Goal: Information Seeking & Learning: Learn about a topic

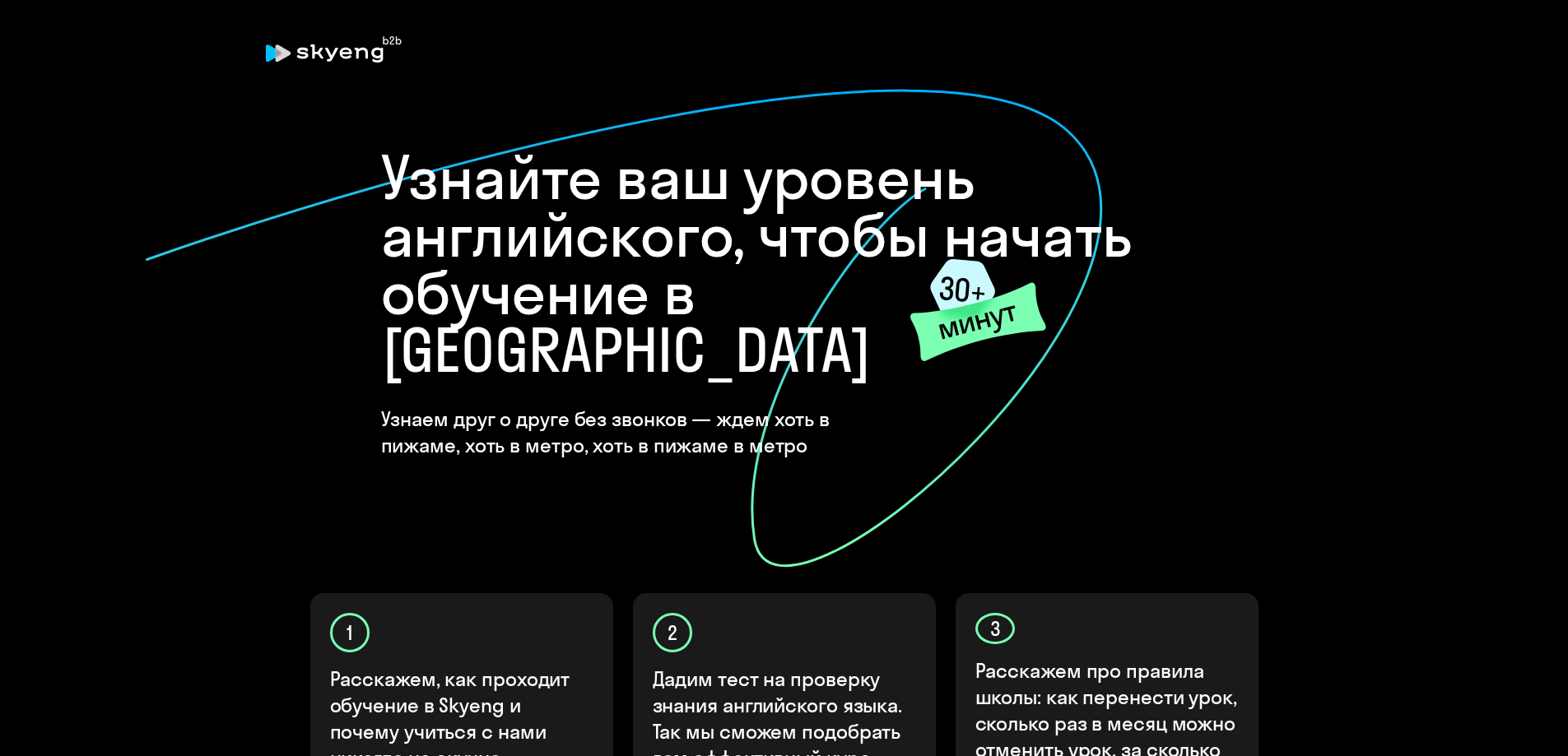
click at [280, 270] on icon at bounding box center [624, 328] width 959 height 480
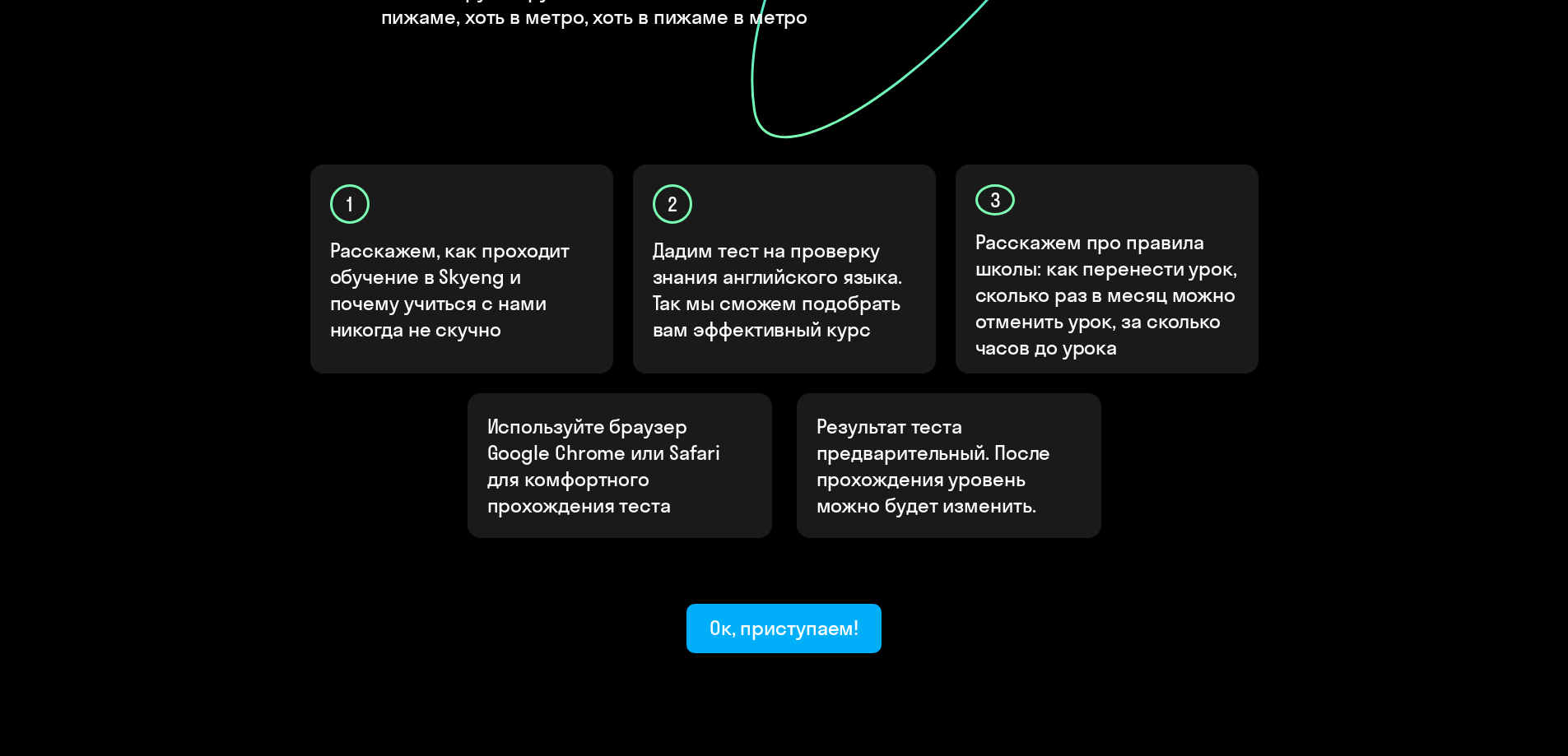
scroll to position [432, 0]
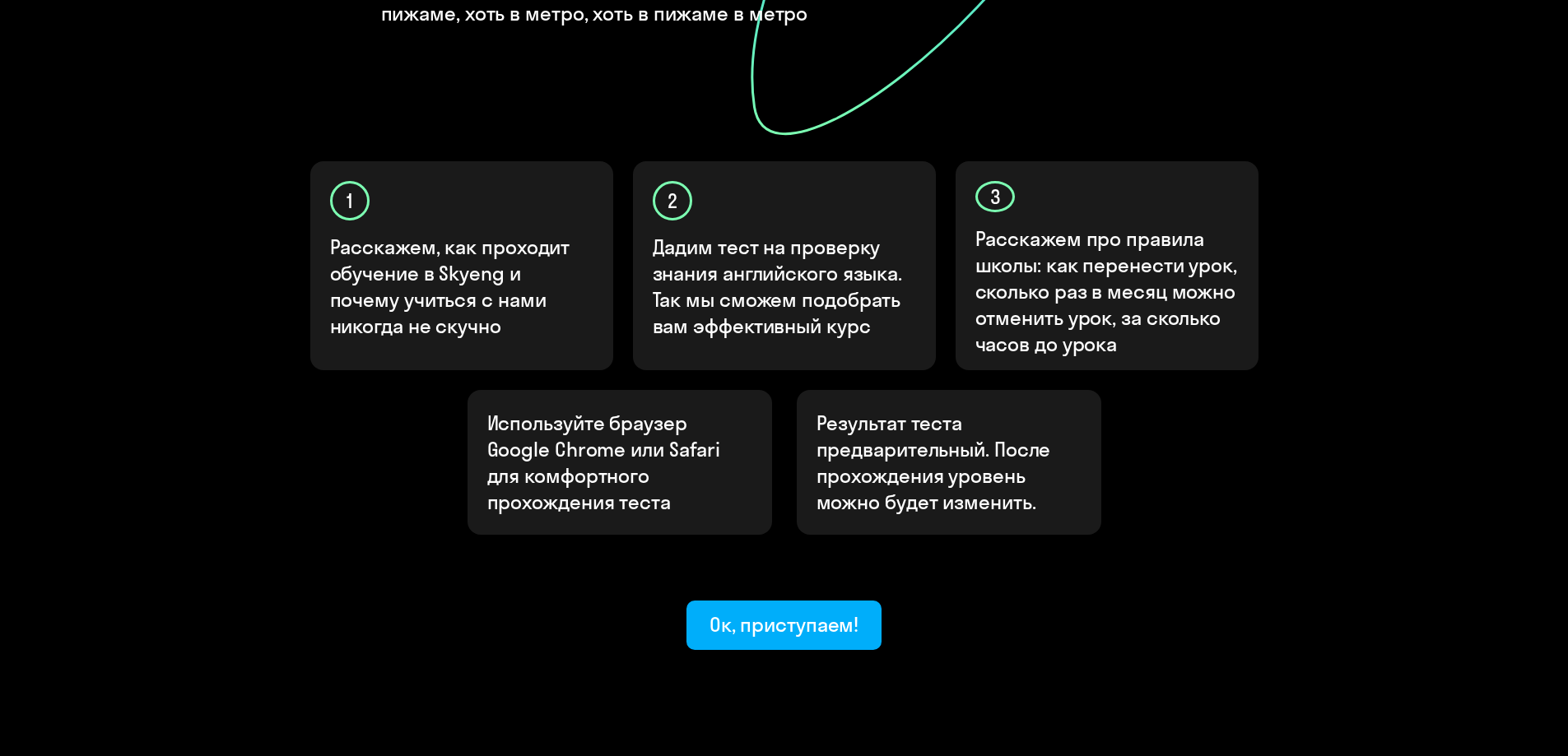
click at [353, 403] on div "Используйте браузер Google Chrome или Safari для комфортного прохождения теста …" at bounding box center [784, 462] width 987 height 145
click at [805, 611] on div "Ок, приступаем!" at bounding box center [784, 624] width 150 height 26
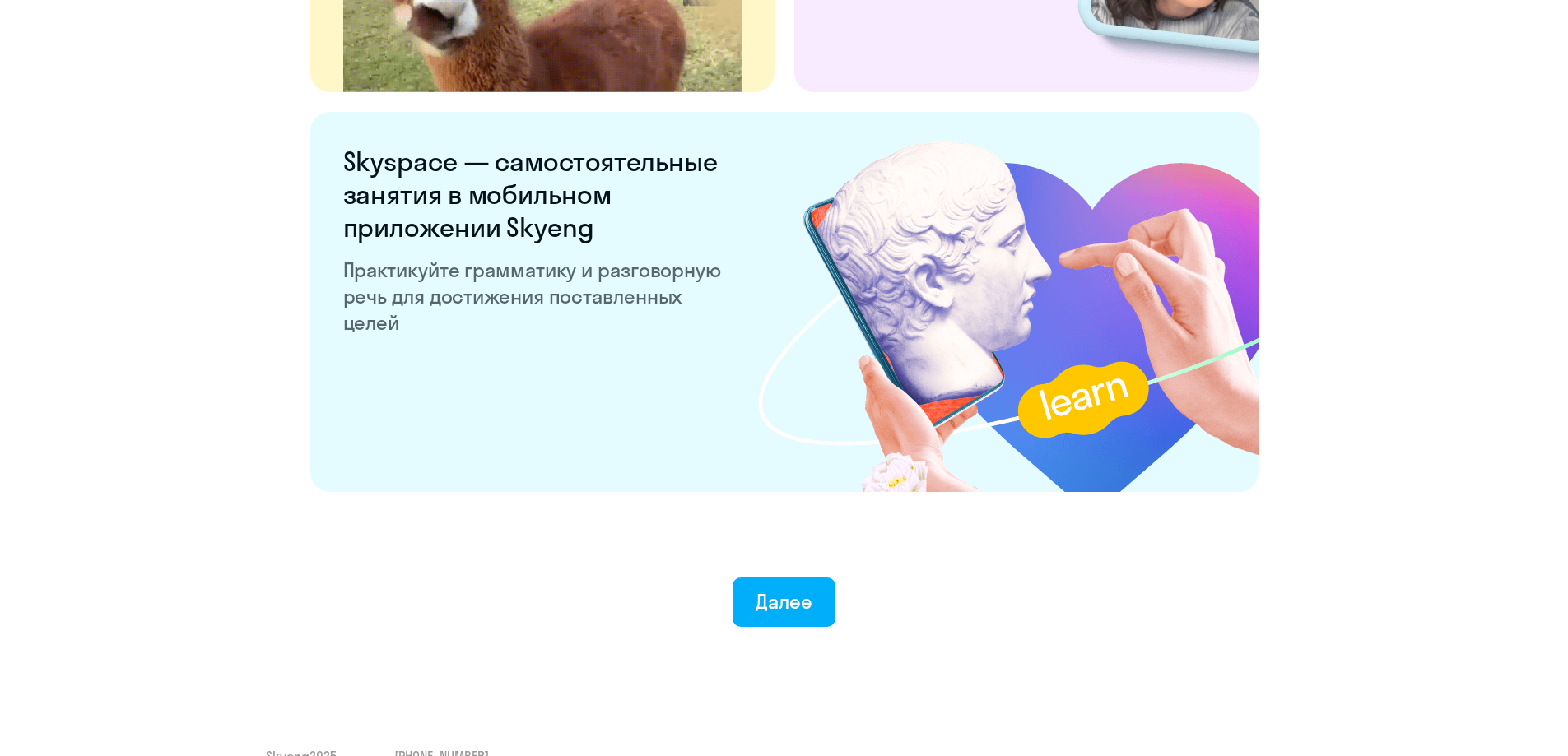
scroll to position [3056, 0]
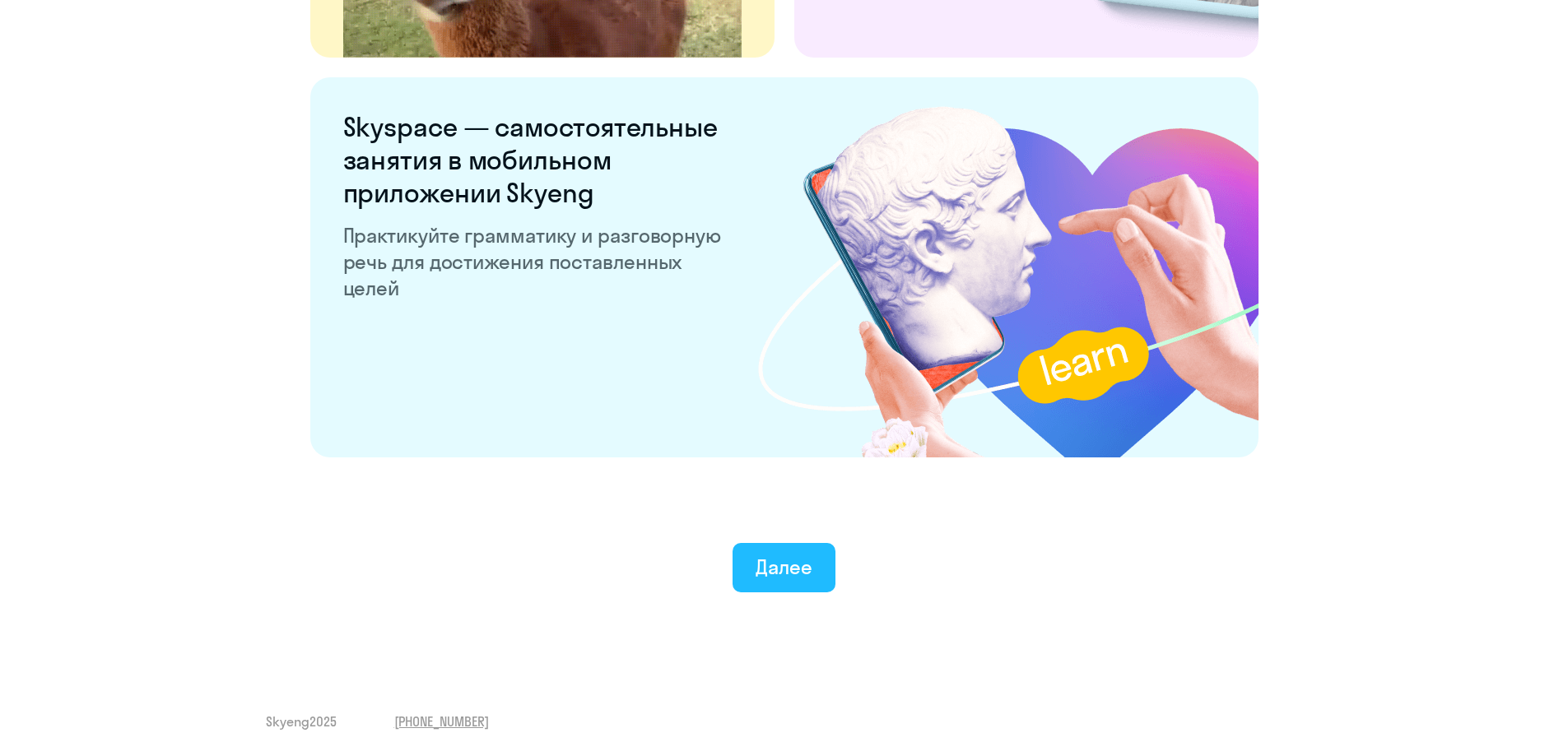
click at [776, 570] on div "Далее" at bounding box center [784, 566] width 57 height 26
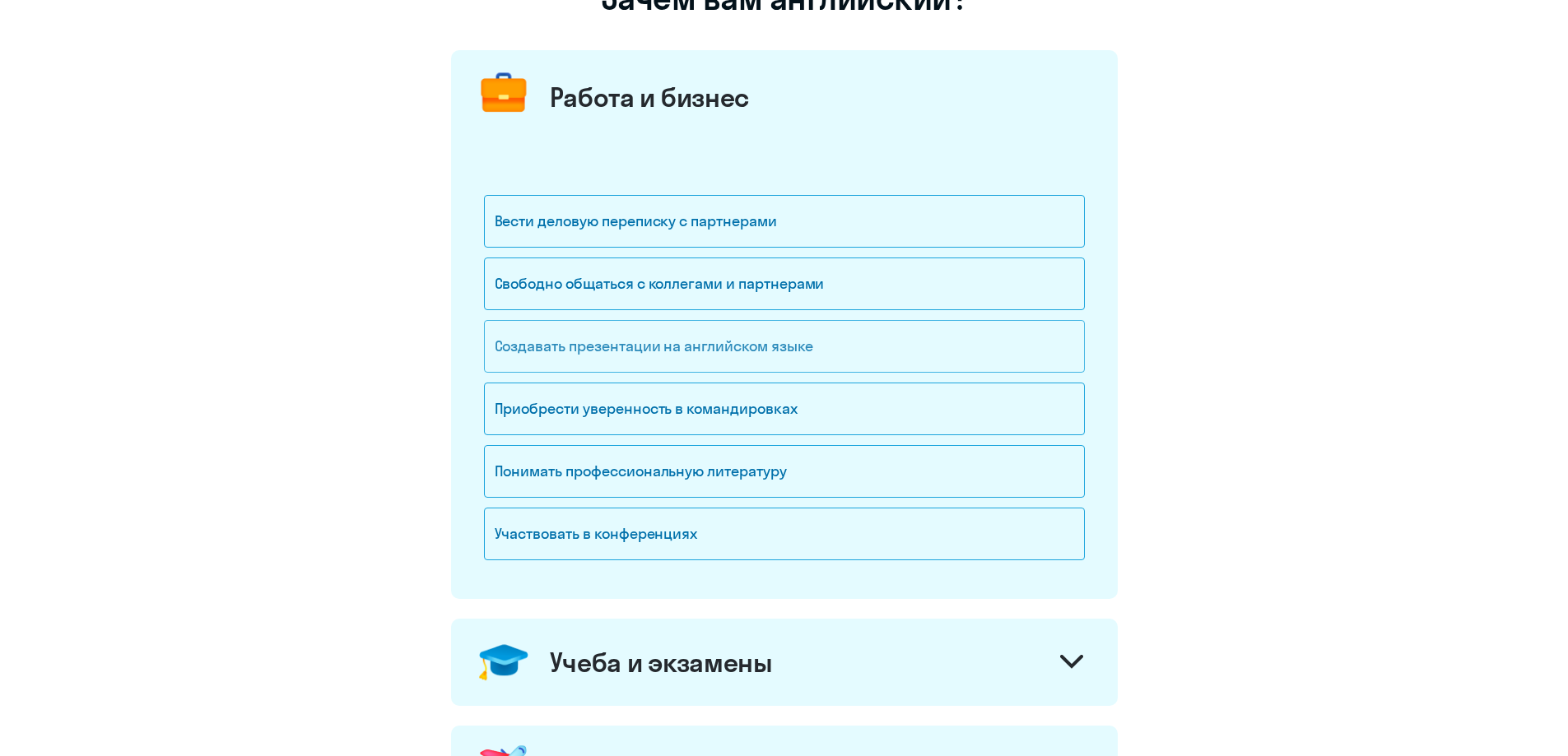
scroll to position [164, 0]
click at [711, 219] on div "Вести деловую переписку с партнерами" at bounding box center [784, 221] width 600 height 52
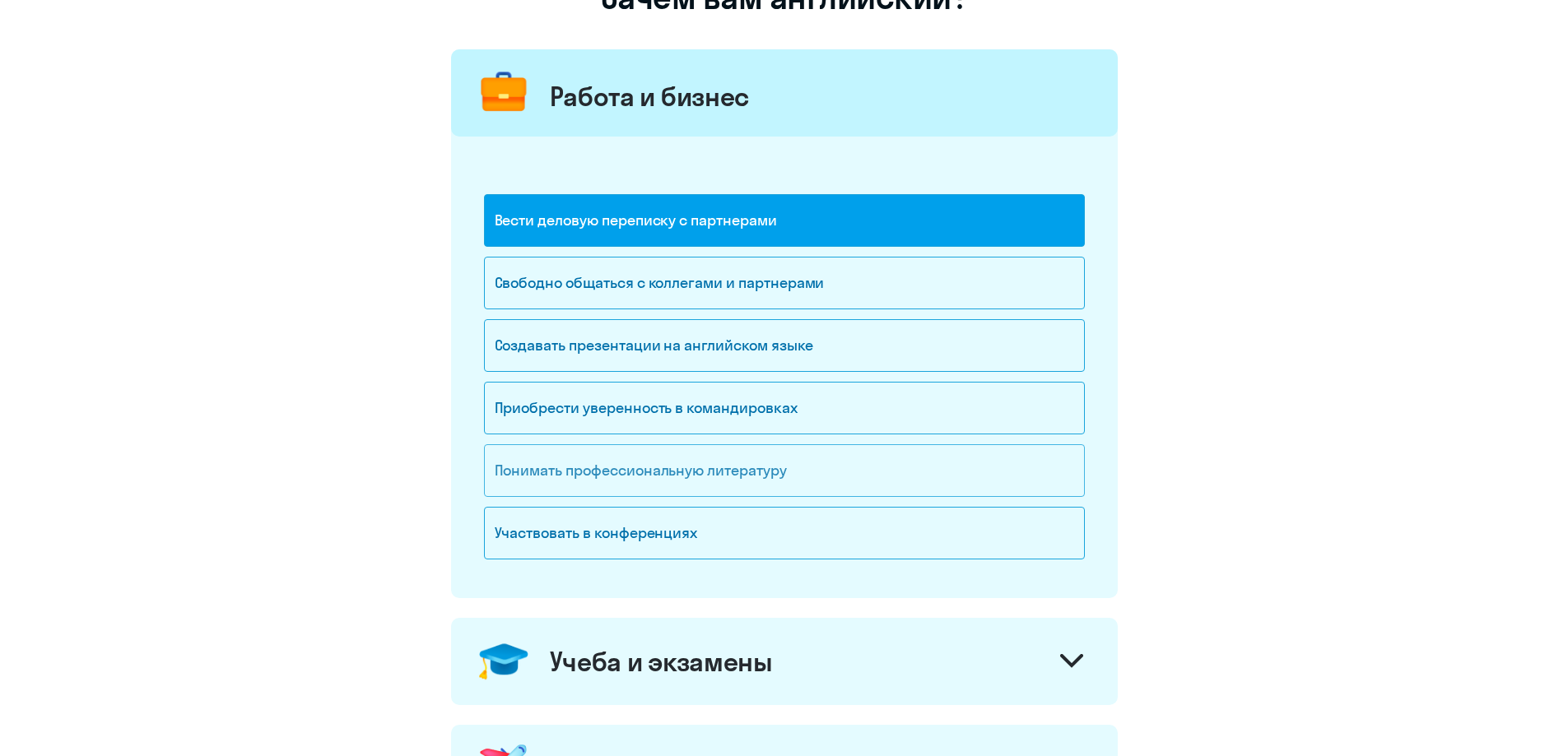
click at [827, 477] on div "Понимать профессиональную литературу" at bounding box center [784, 470] width 600 height 52
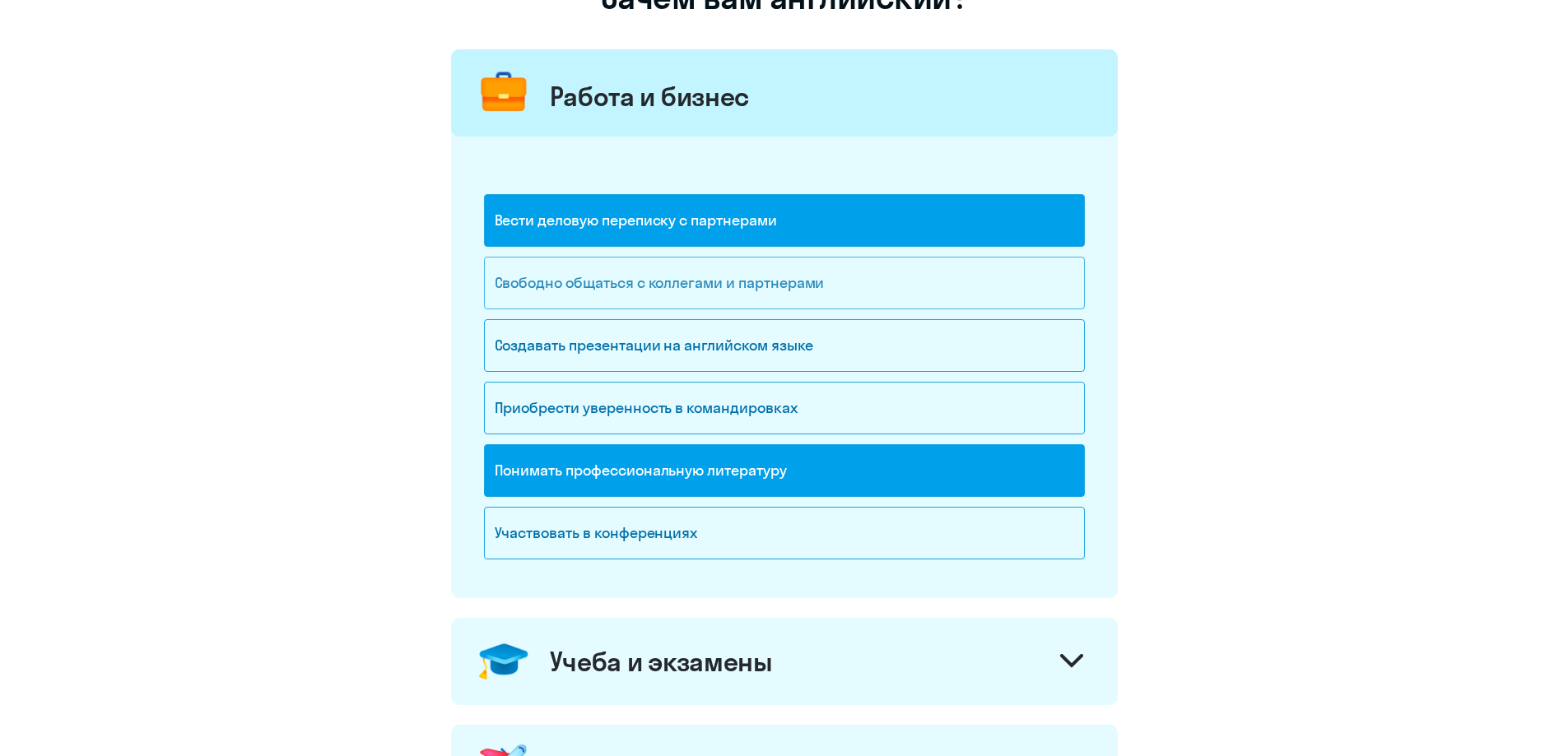
click at [732, 278] on div "Свободно общаться с коллегами и партнерами" at bounding box center [784, 283] width 600 height 52
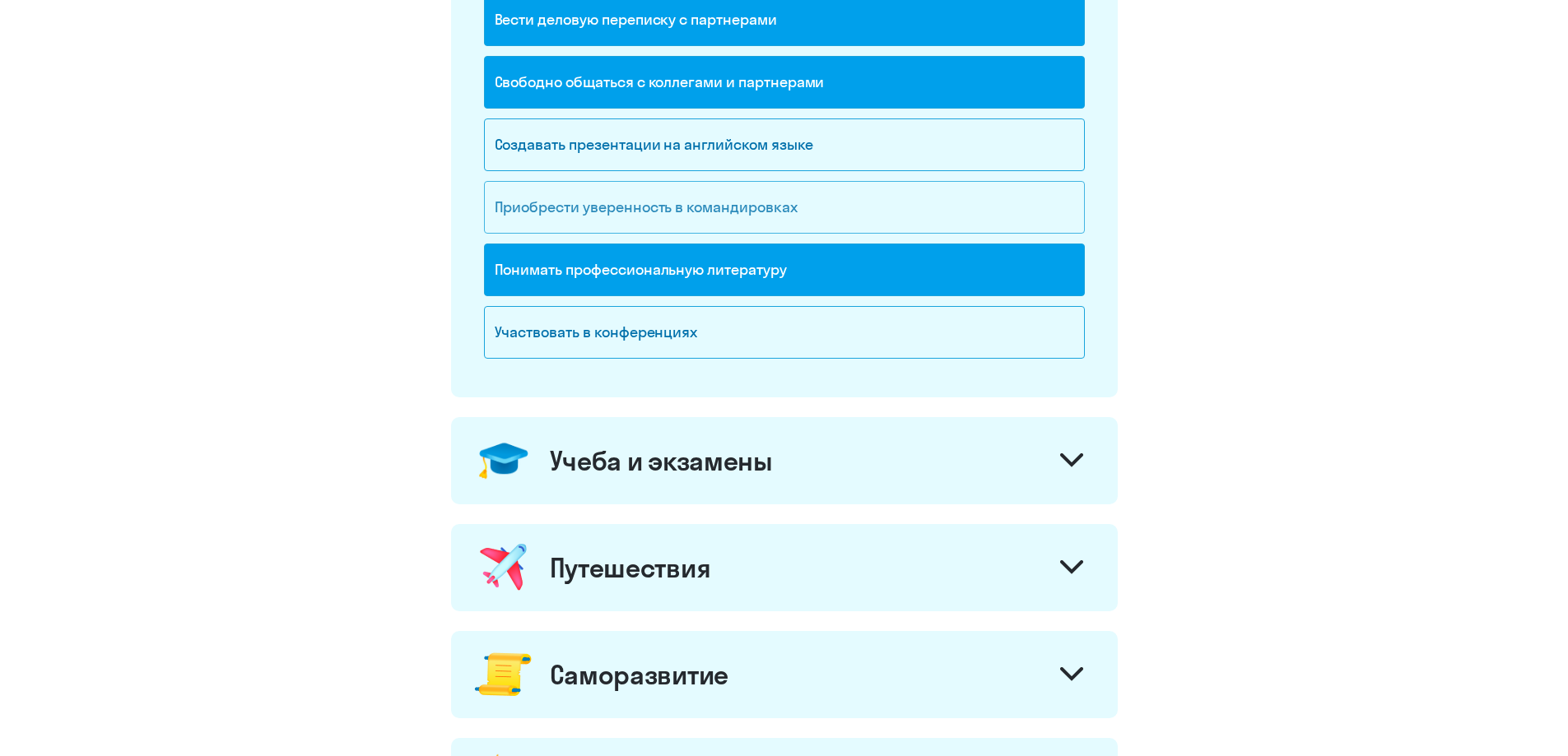
scroll to position [411, 0]
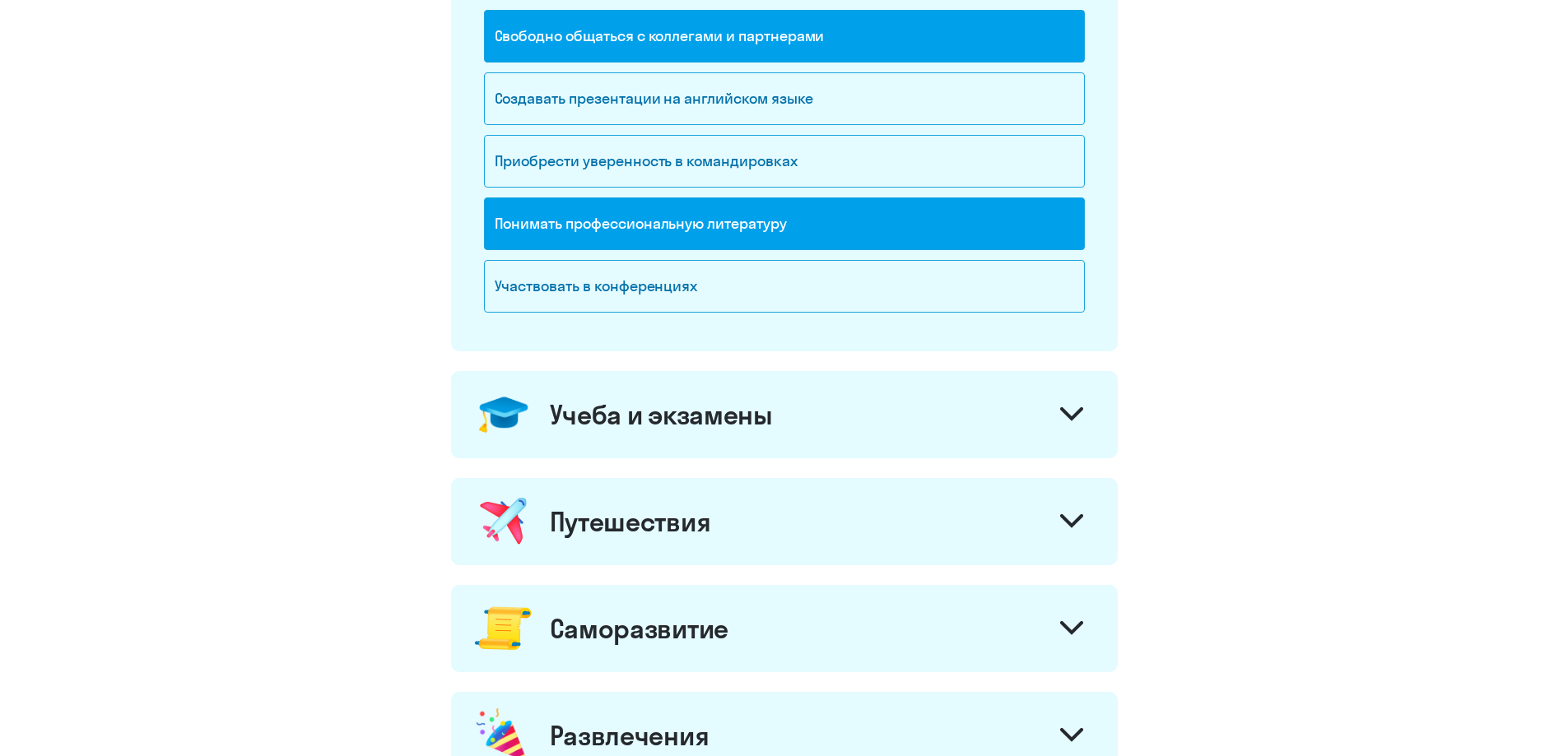
click at [940, 401] on div "Учеба и экзамены" at bounding box center [784, 414] width 667 height 87
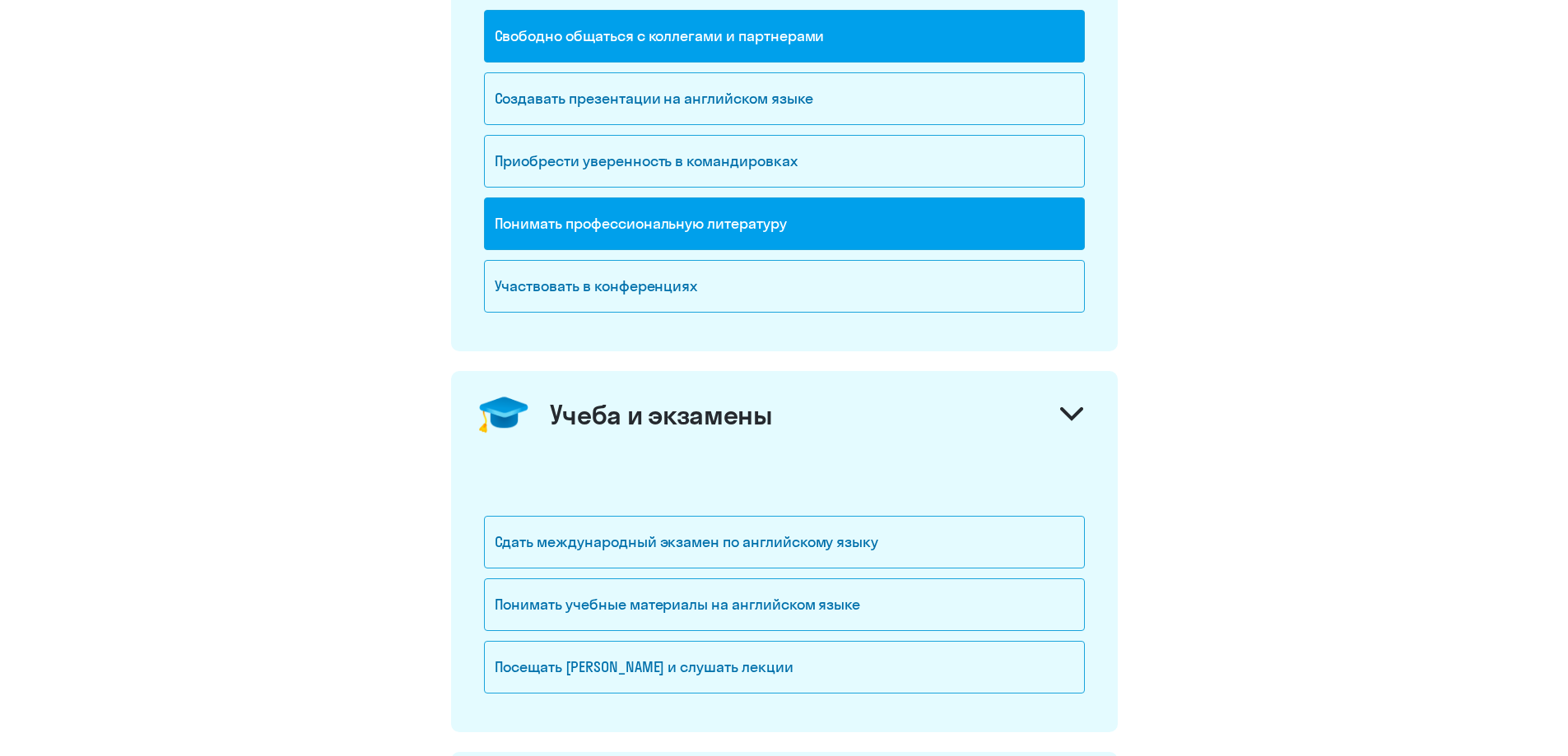
click at [940, 401] on div "Учеба и экзамены" at bounding box center [784, 414] width 667 height 87
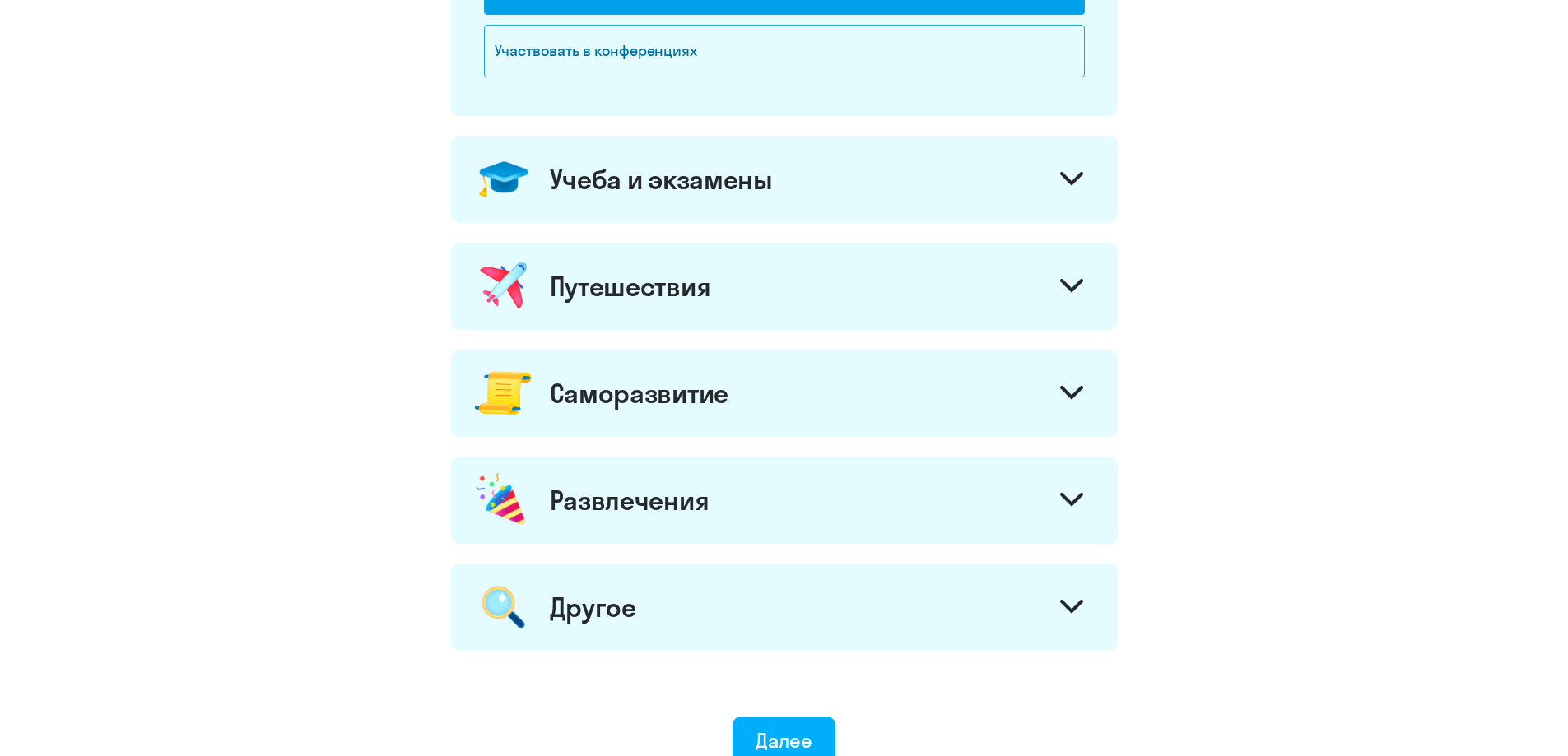
scroll to position [658, 0]
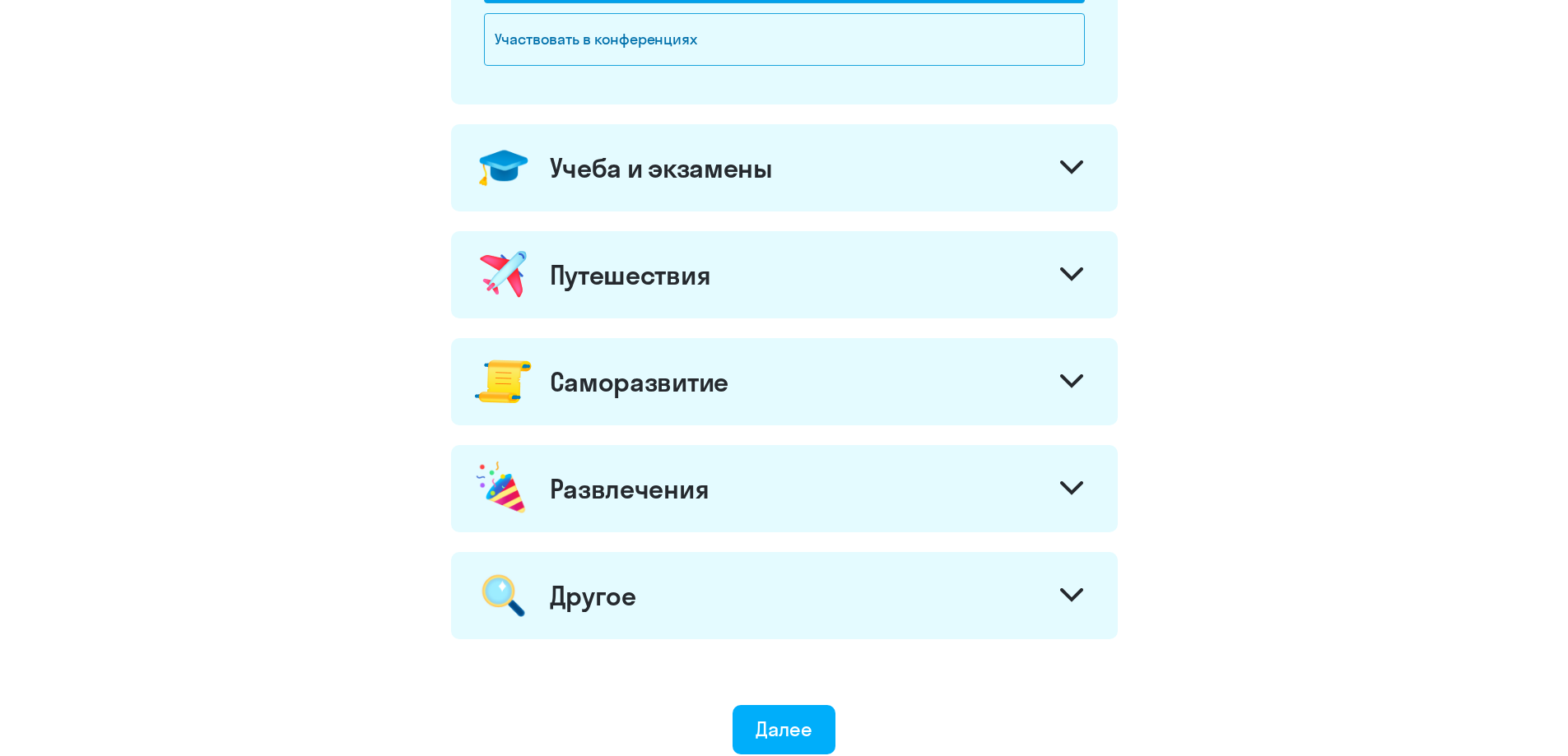
click at [876, 386] on div "Саморазвитие" at bounding box center [784, 381] width 667 height 87
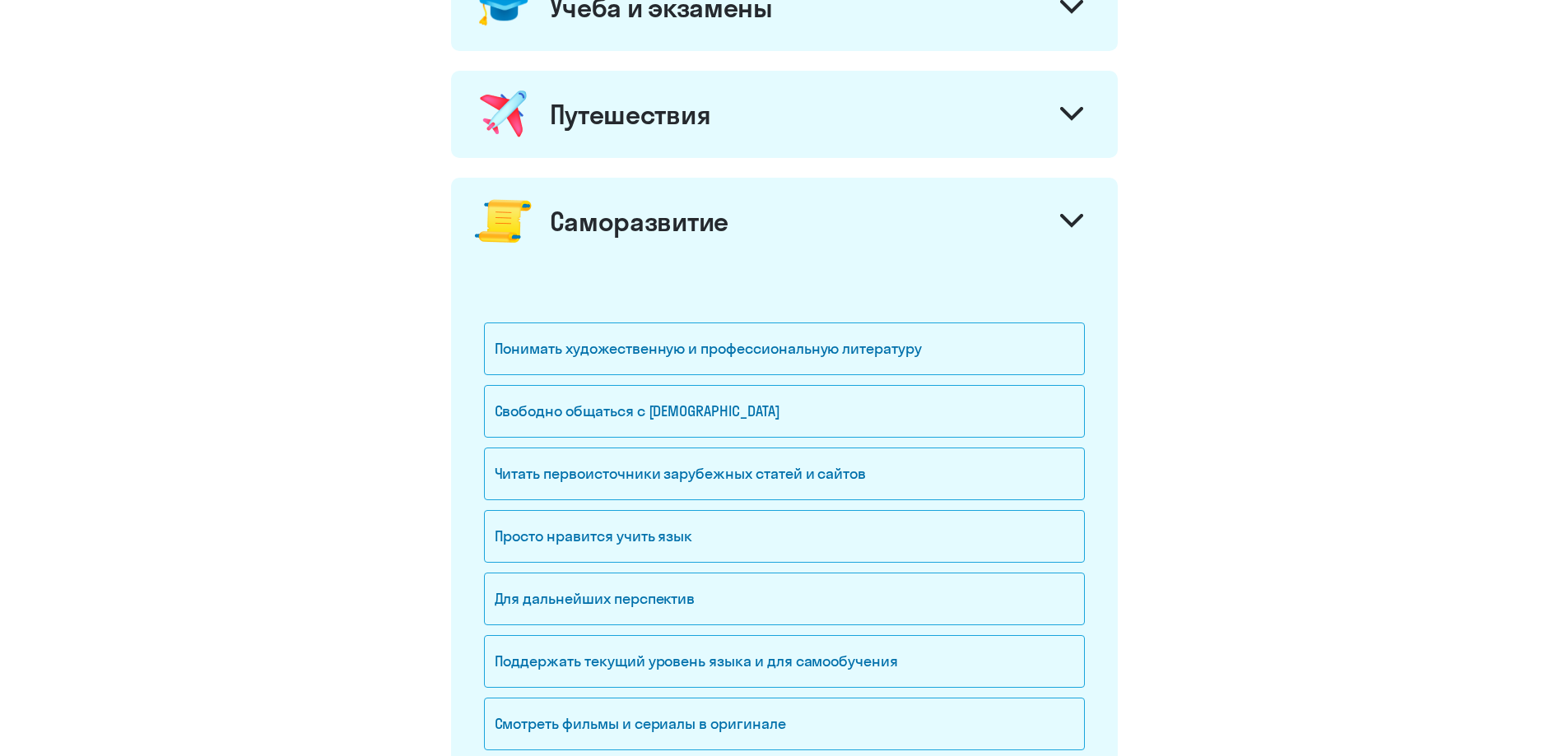
scroll to position [822, 0]
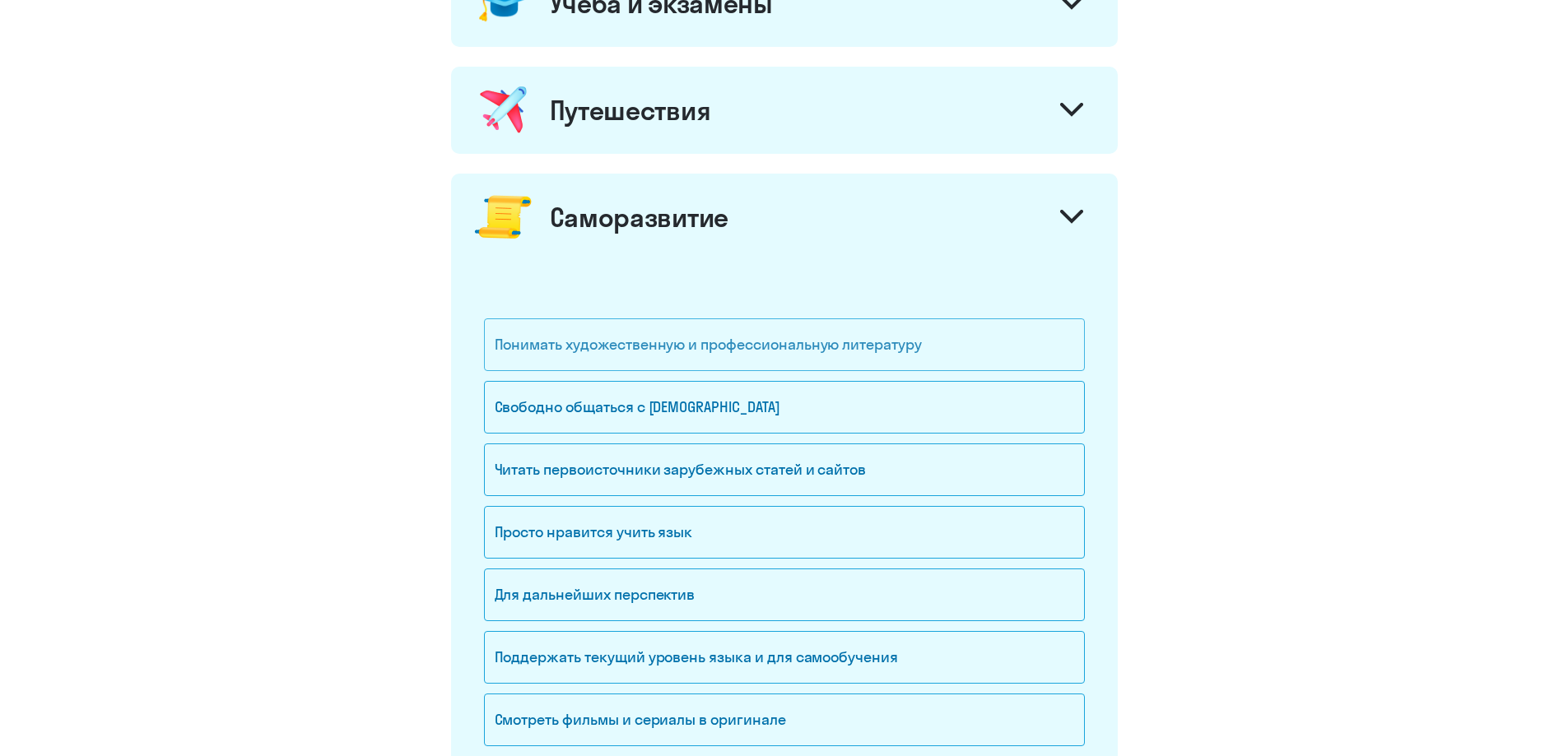
click at [865, 346] on div "Понимать художественную и профессиональную литературу" at bounding box center [784, 345] width 600 height 52
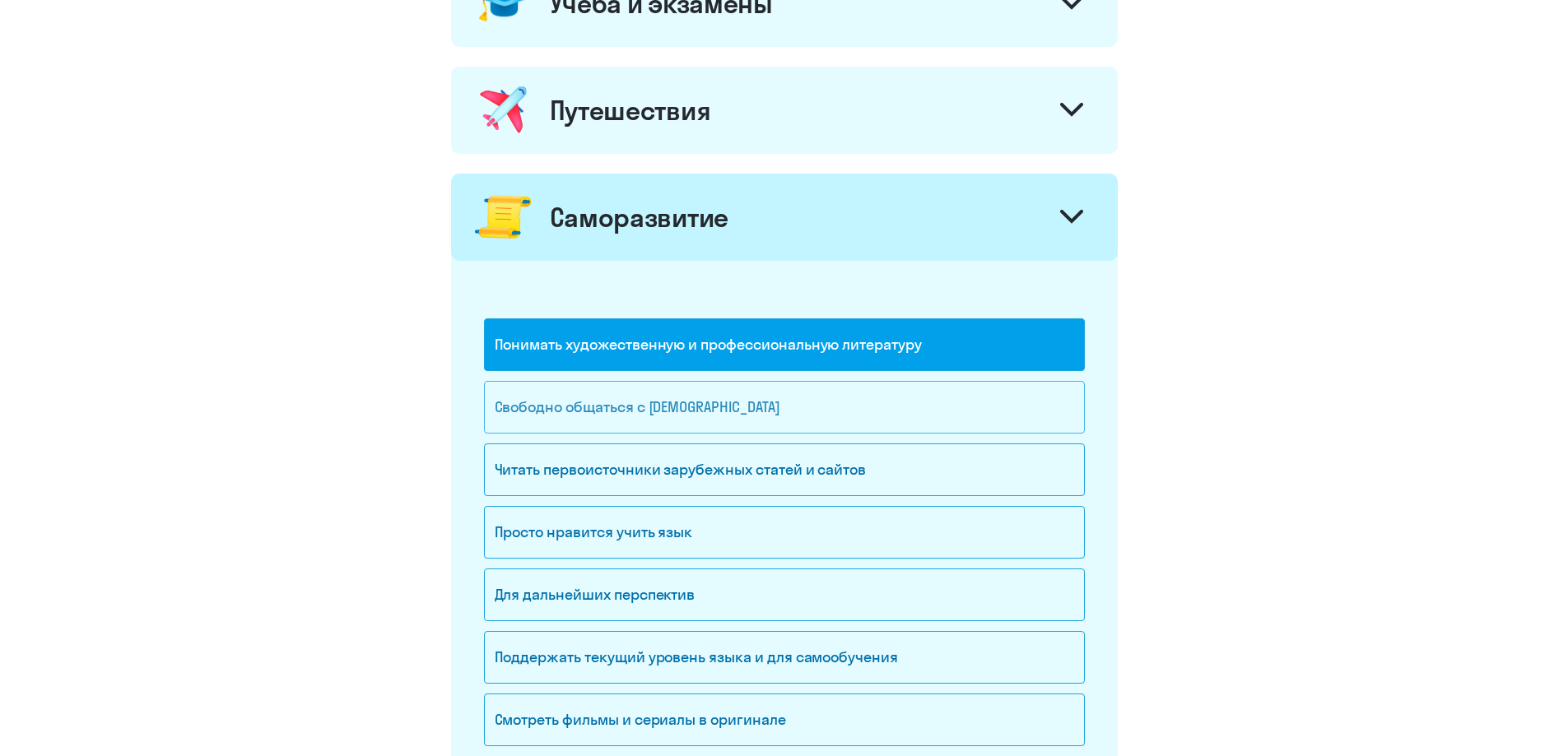
click at [857, 410] on div "Свободно общаться с [DEMOGRAPHIC_DATA]" at bounding box center [784, 407] width 600 height 52
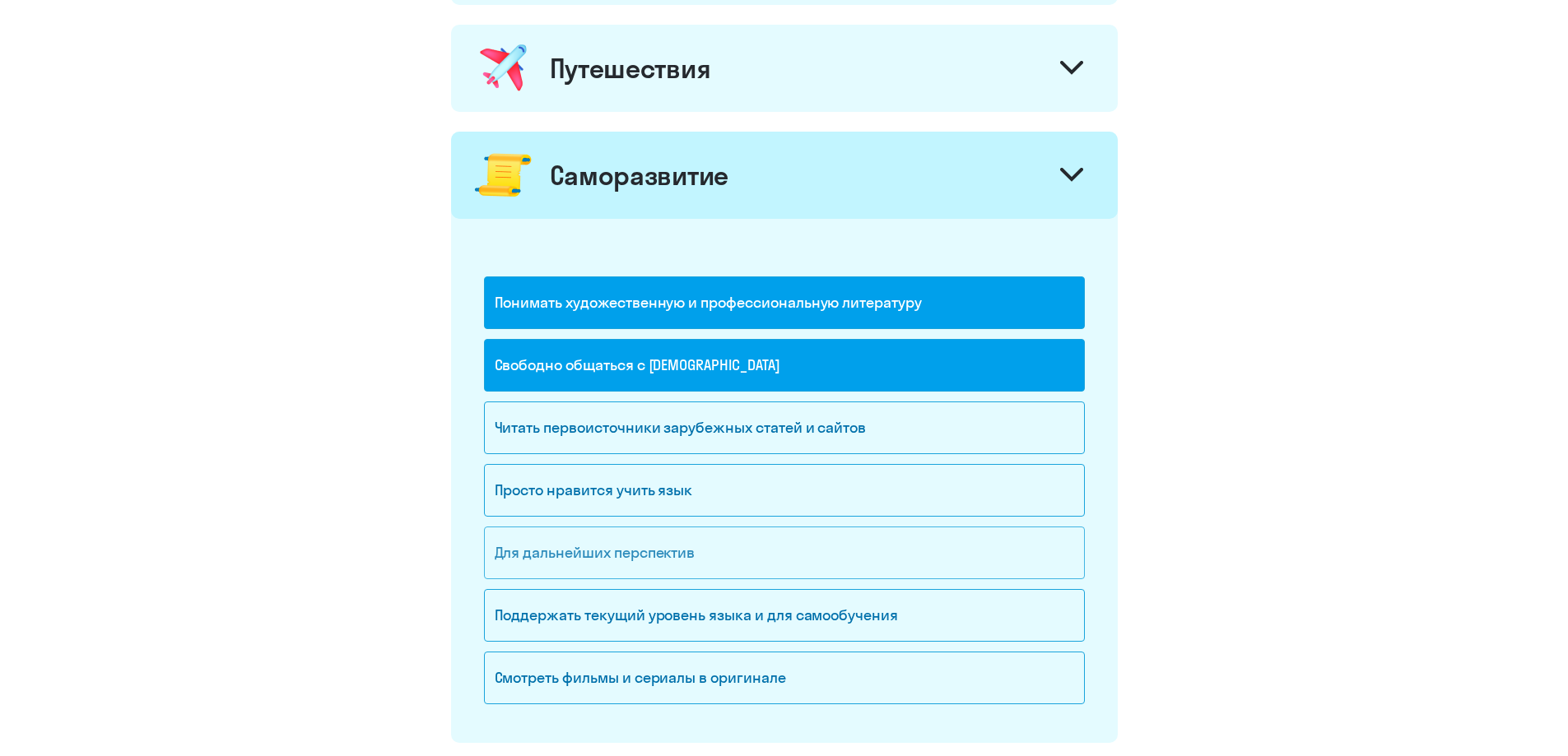
scroll to position [905, 0]
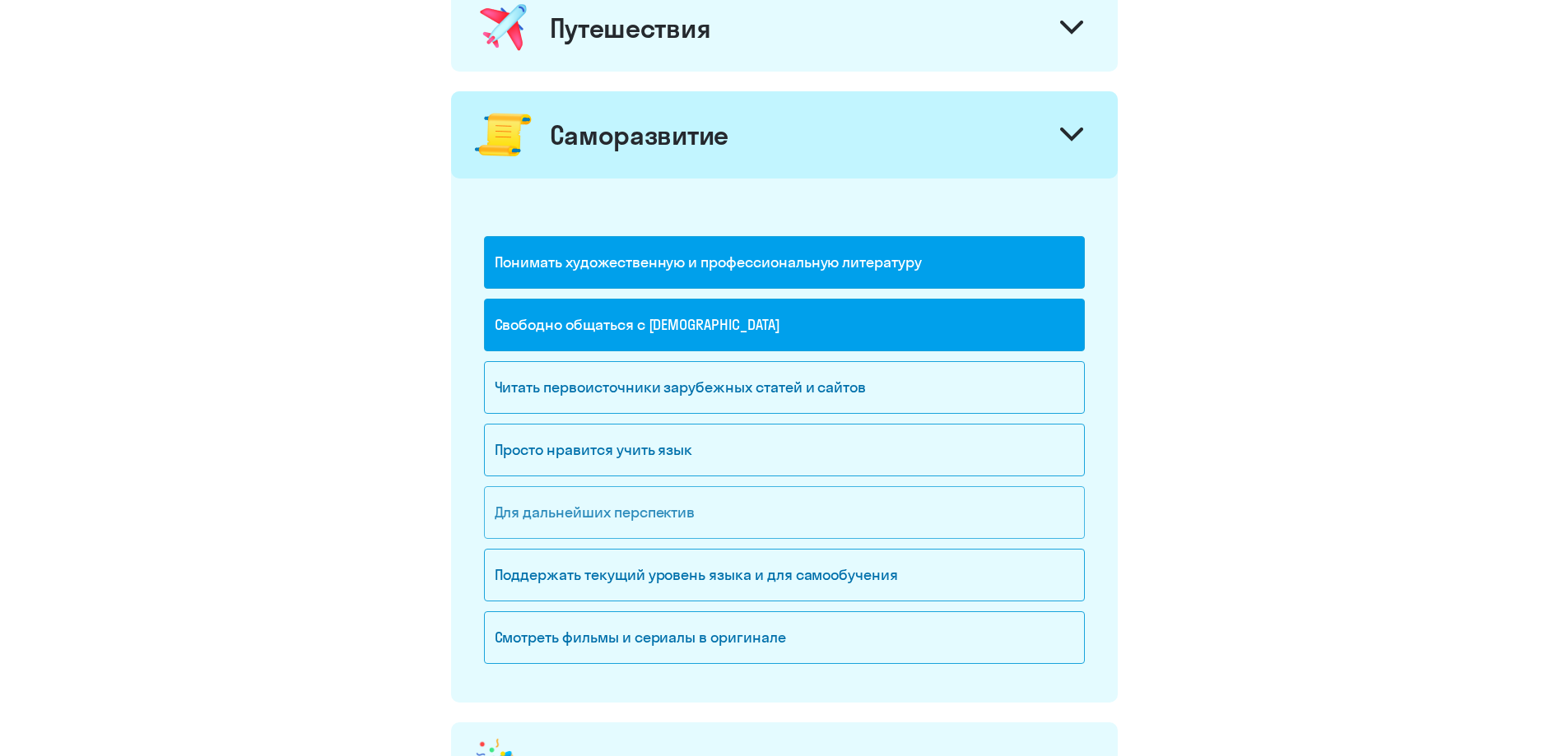
click at [762, 507] on div "Для дальнейших перспектив" at bounding box center [784, 512] width 600 height 52
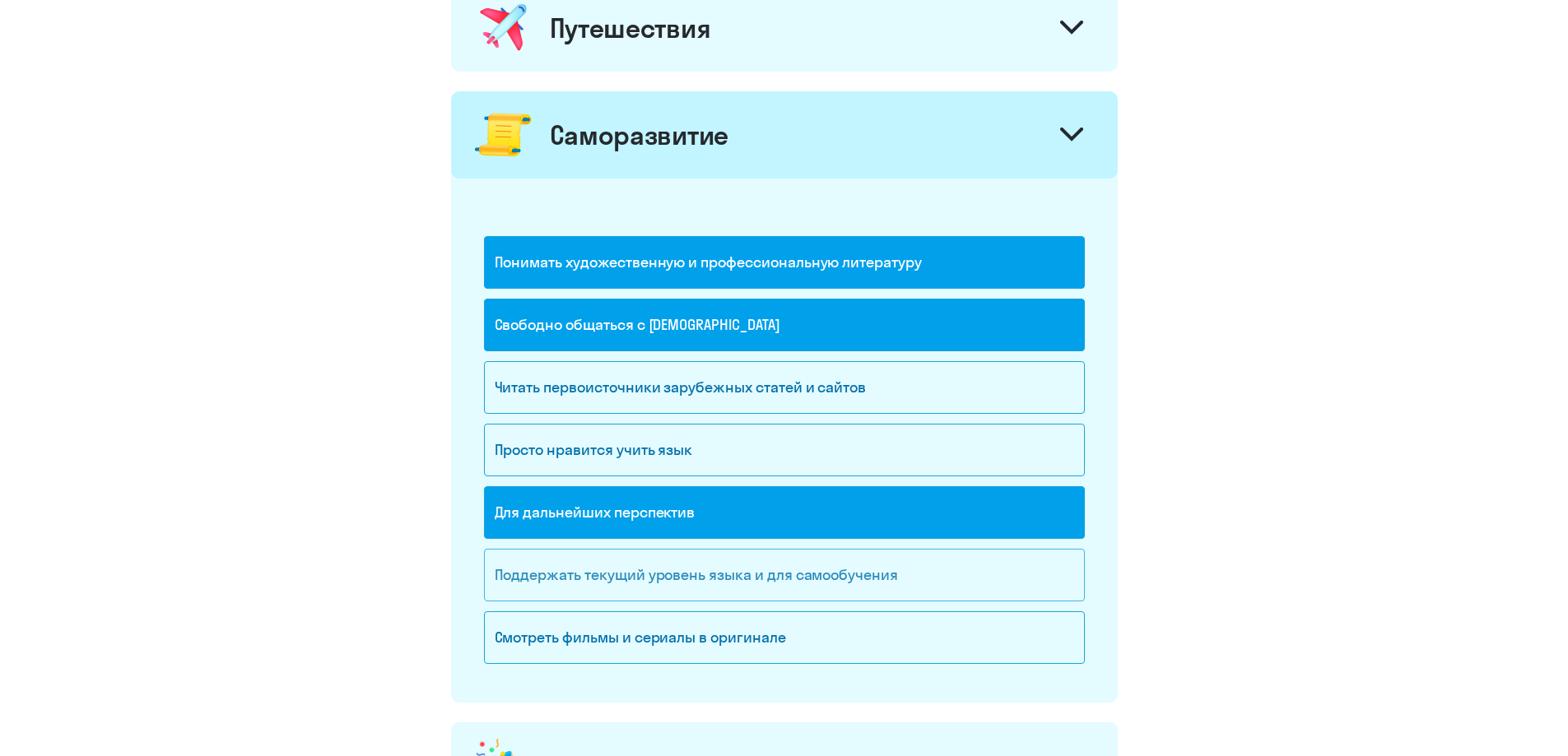
click at [880, 578] on div "Поддержать текущий уровень языка и для cамообучения" at bounding box center [784, 575] width 600 height 52
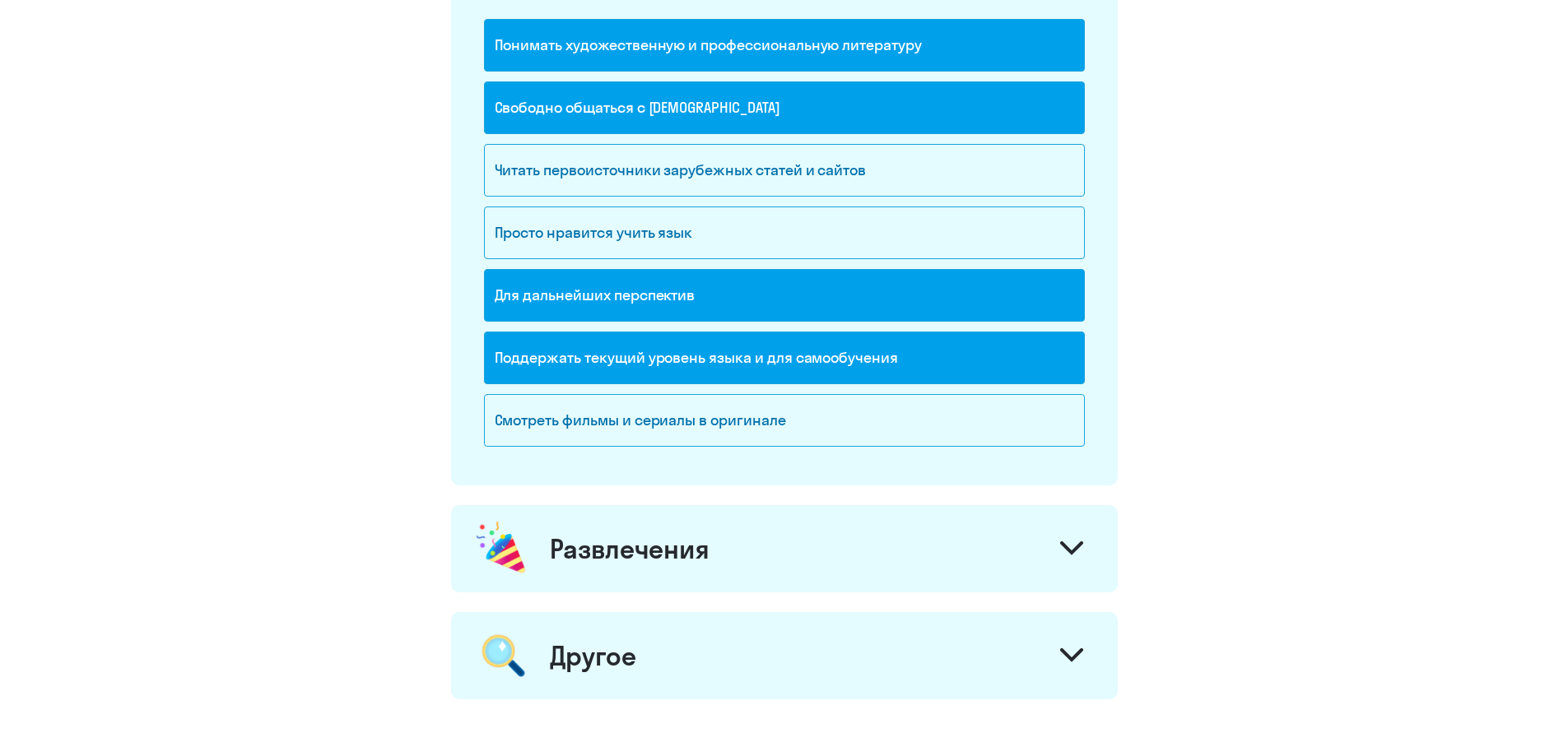
scroll to position [1316, 0]
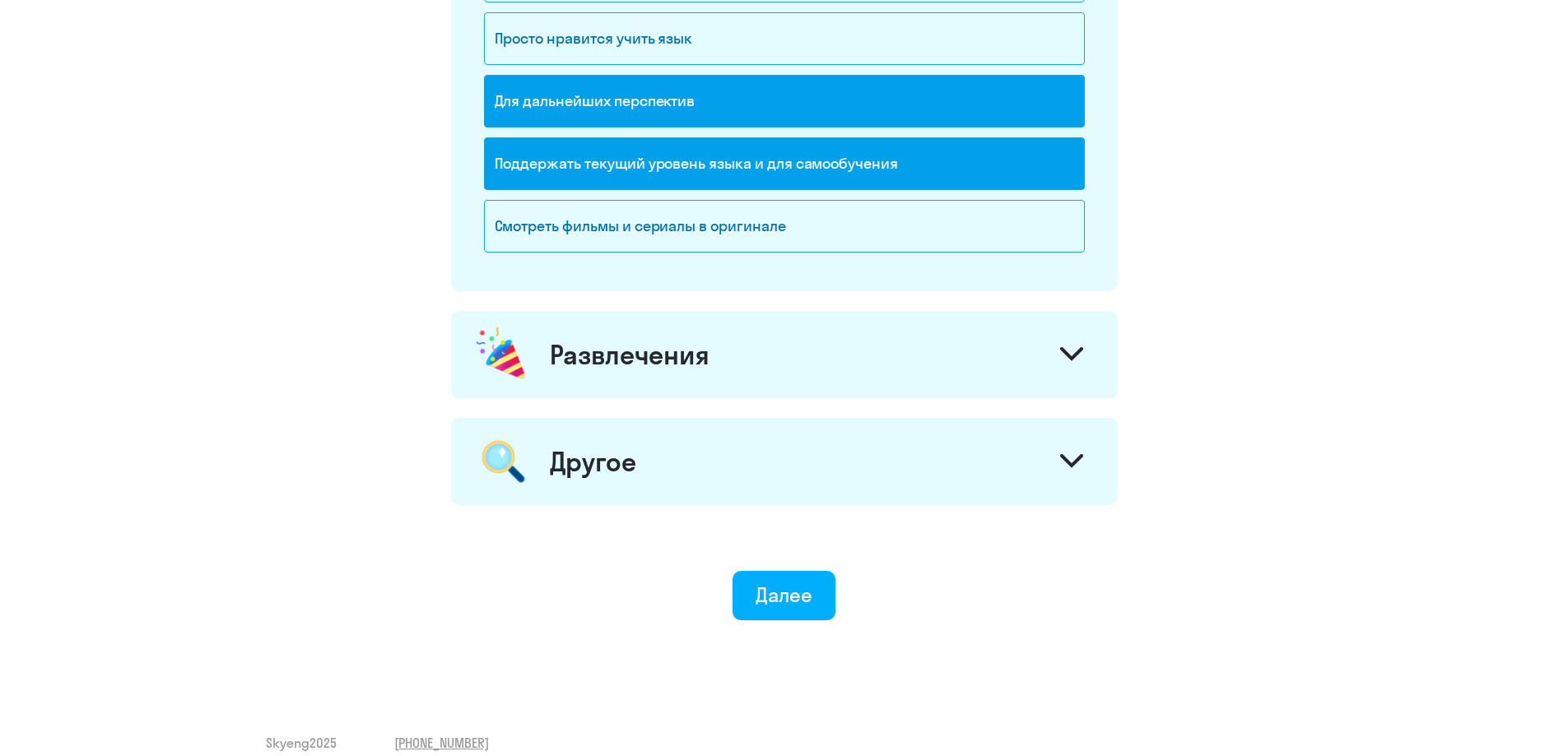
click at [856, 378] on div "Развлечения" at bounding box center [784, 354] width 667 height 87
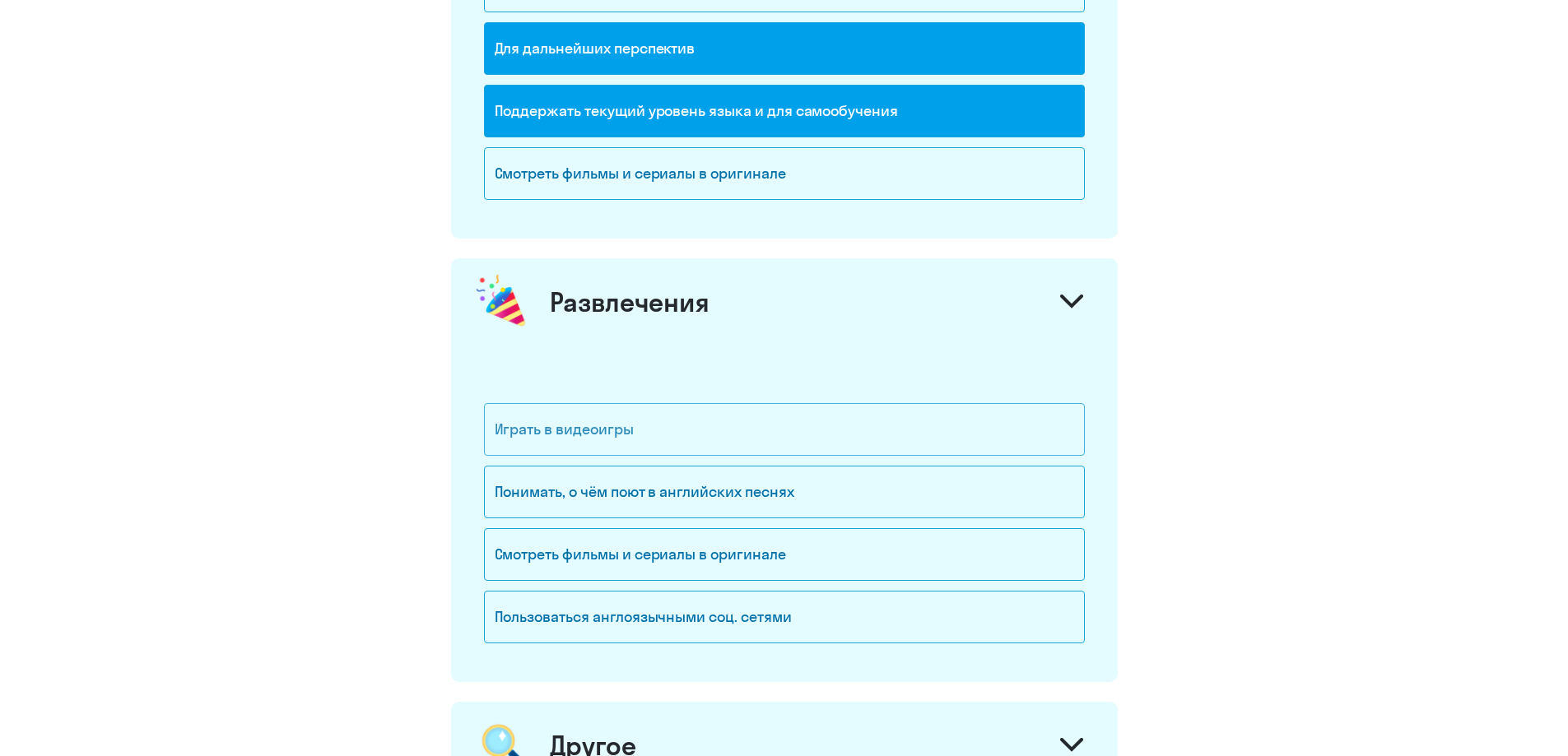
scroll to position [1398, 0]
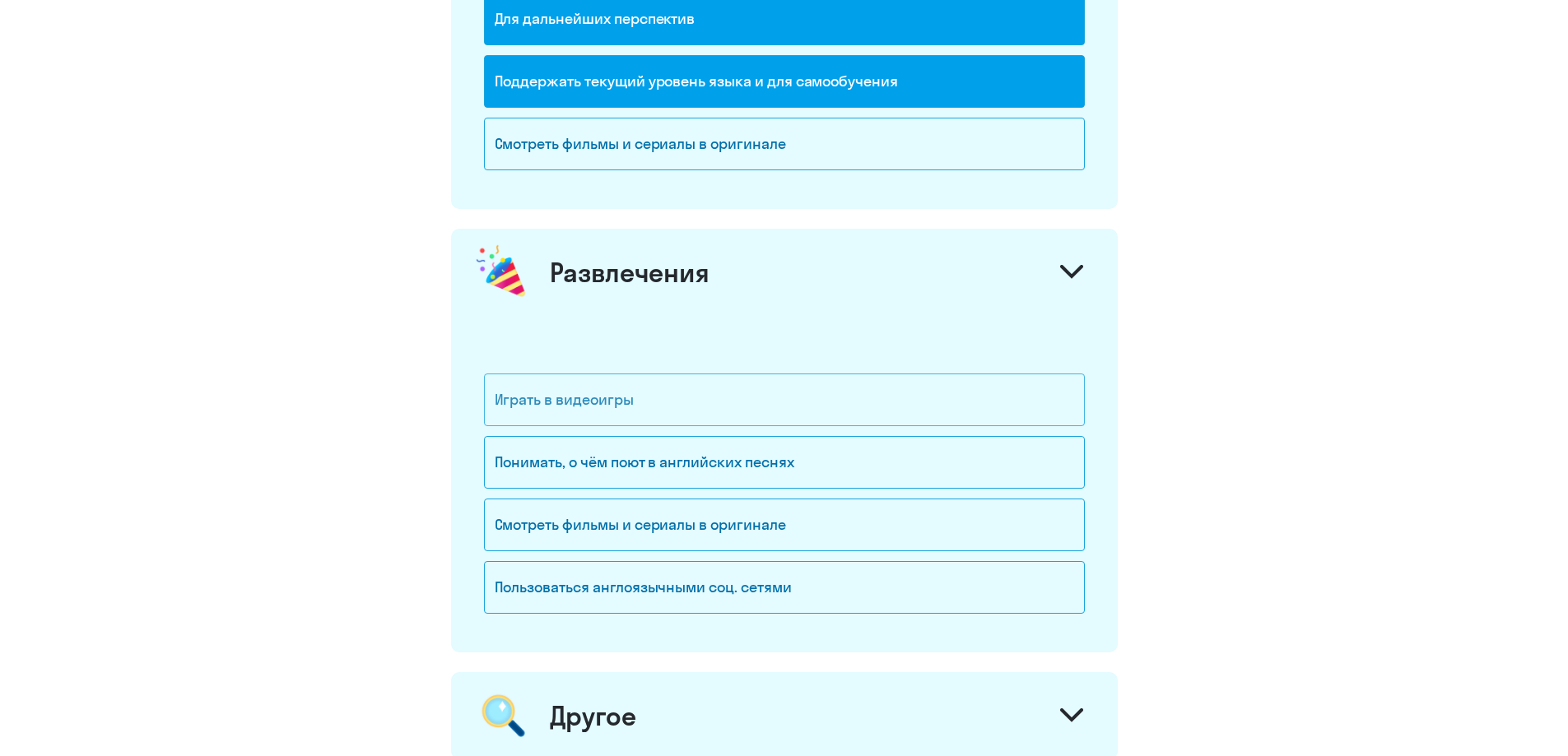
click at [746, 407] on div "Играть в видеоигры" at bounding box center [784, 400] width 600 height 52
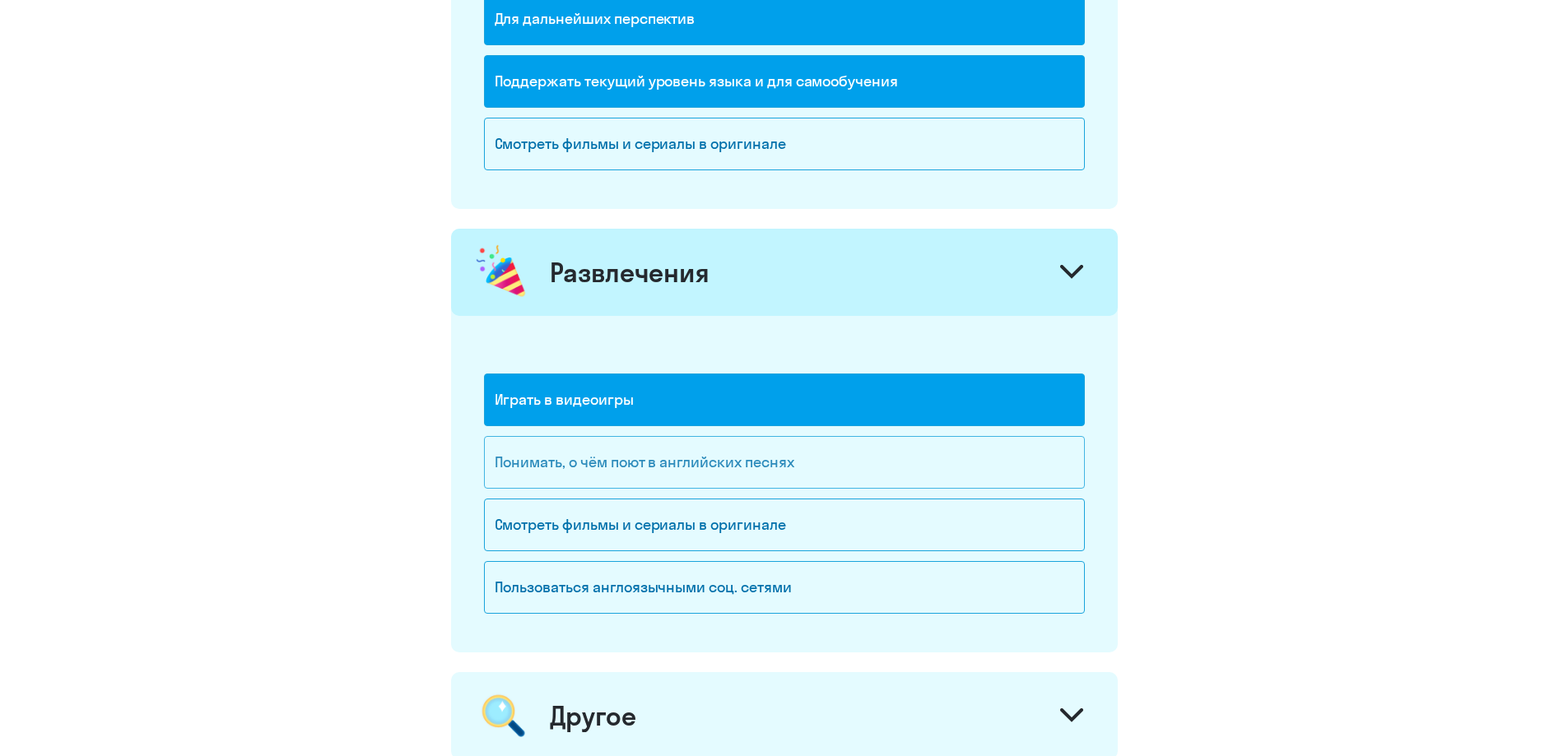
click at [746, 463] on div "Понимать, о чём поют в английских песнях" at bounding box center [784, 462] width 600 height 52
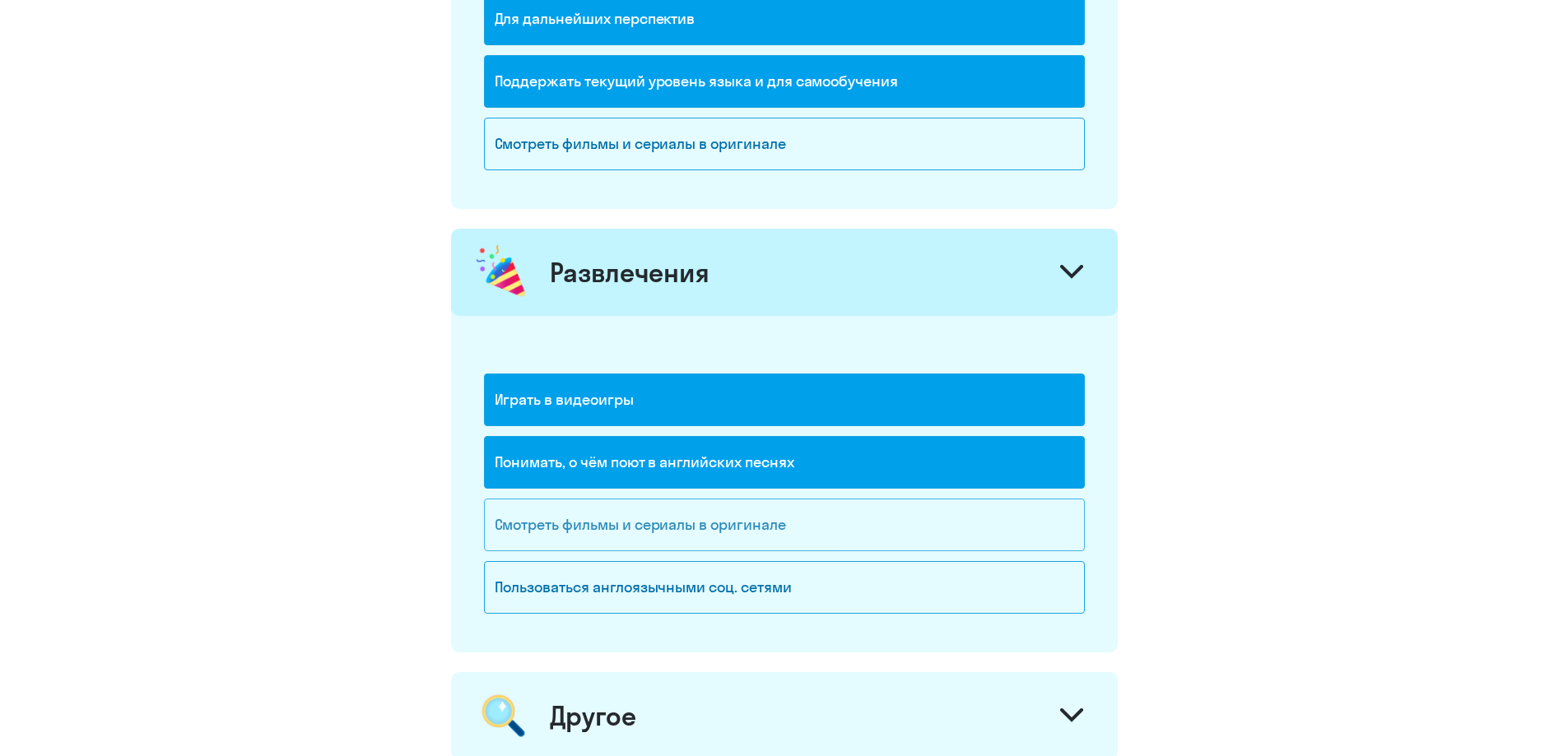
click at [765, 535] on div "Смотреть фильмы и сериалы в оригинале" at bounding box center [784, 524] width 600 height 52
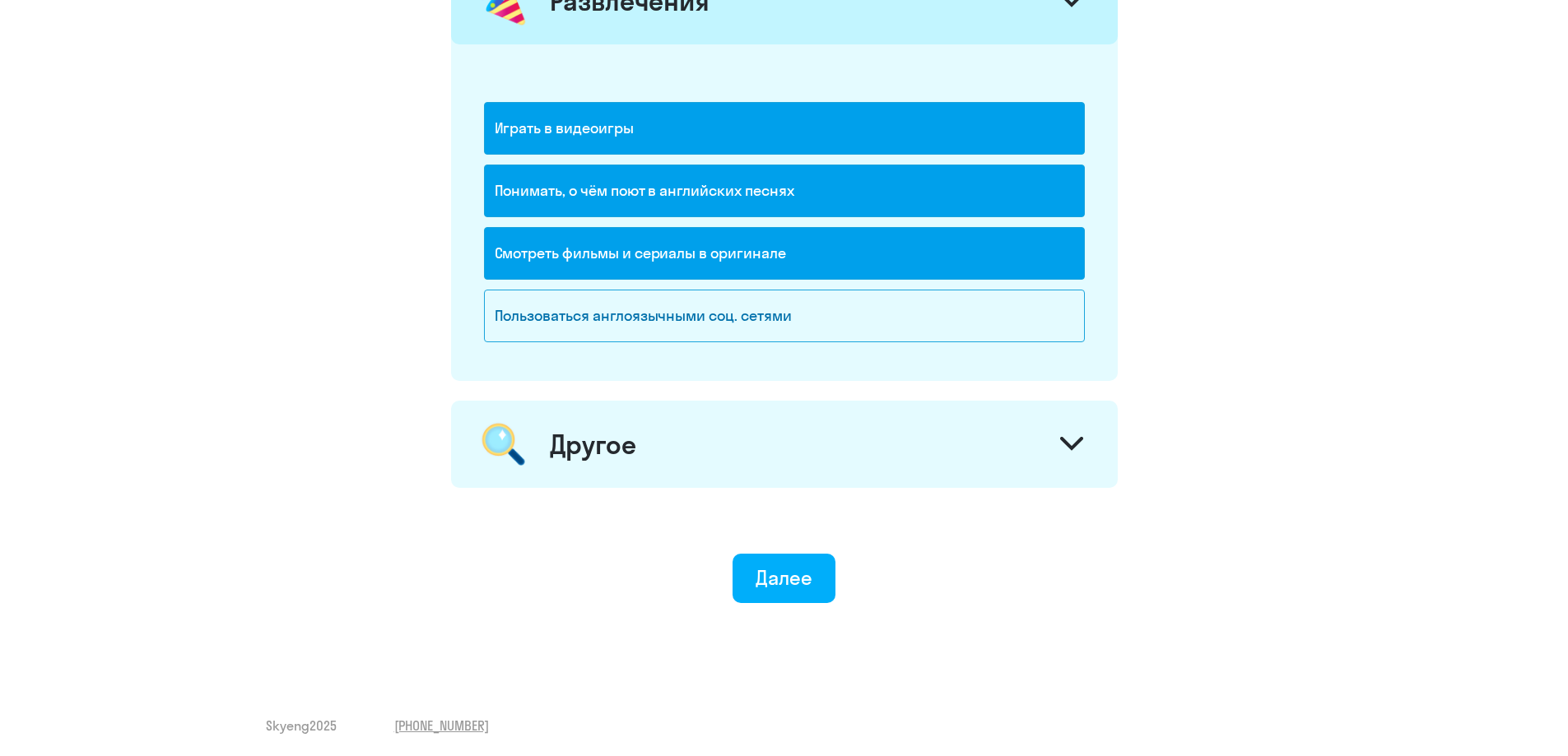
scroll to position [1674, 0]
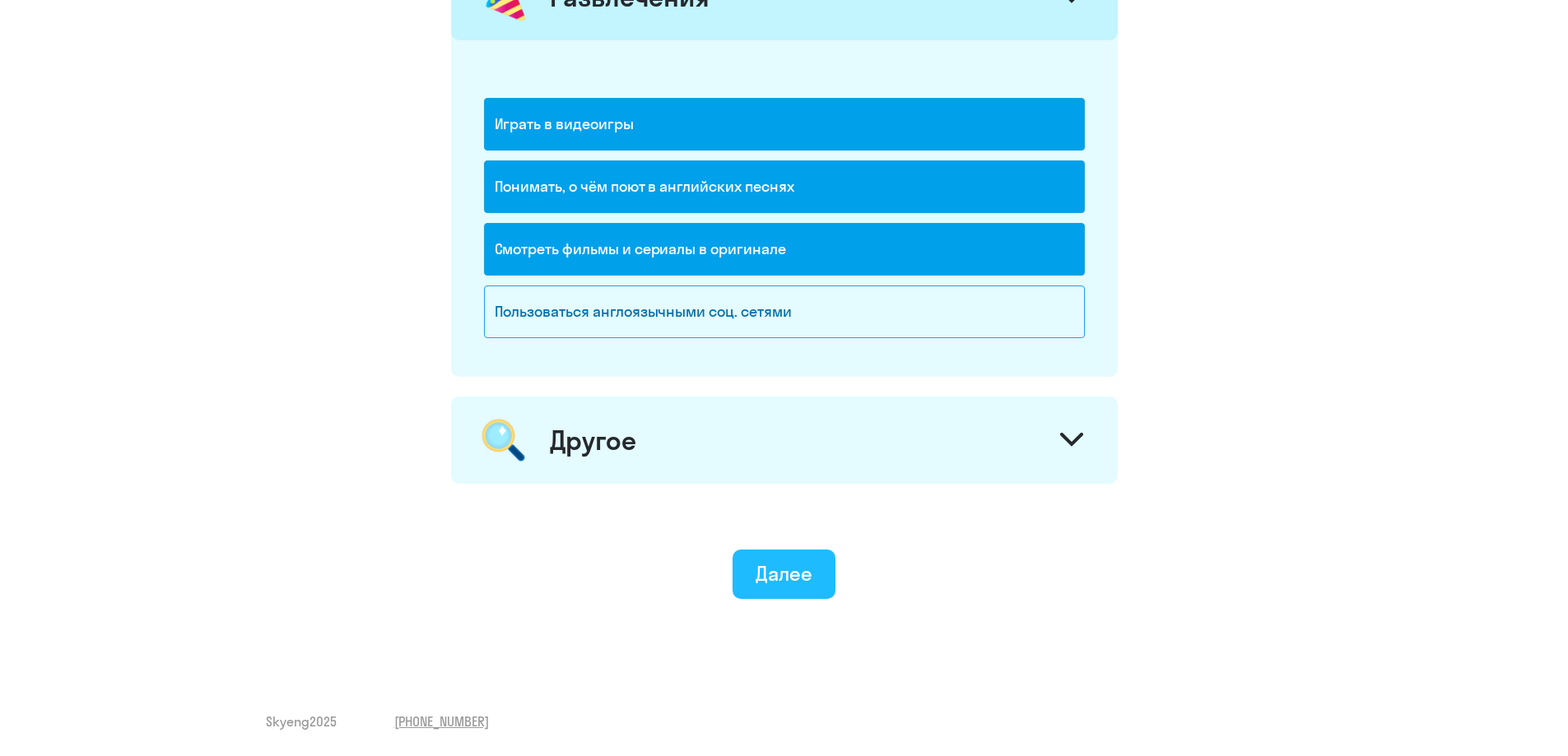
click at [796, 573] on div "Далее" at bounding box center [784, 573] width 57 height 26
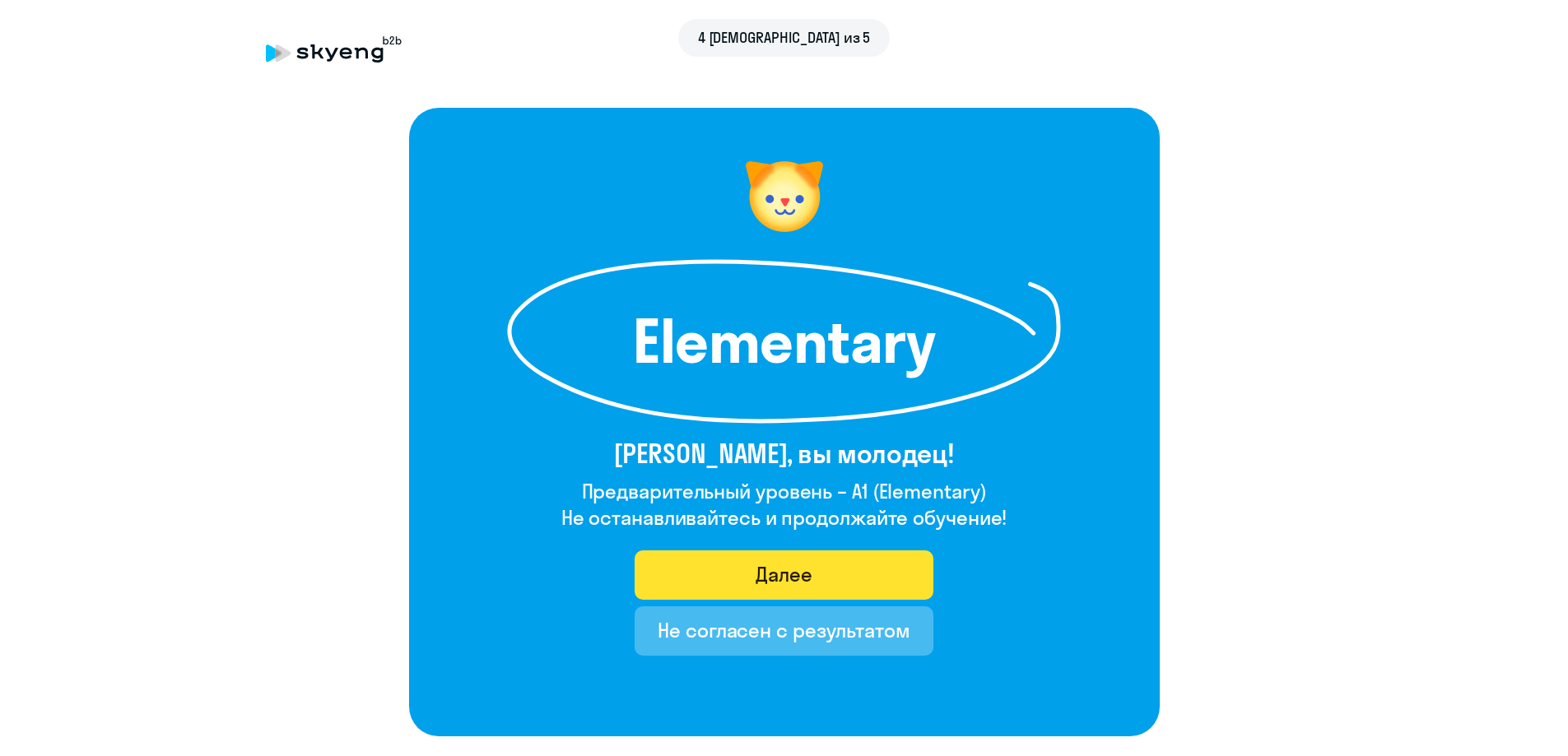
click at [796, 571] on div "Далее" at bounding box center [784, 574] width 57 height 26
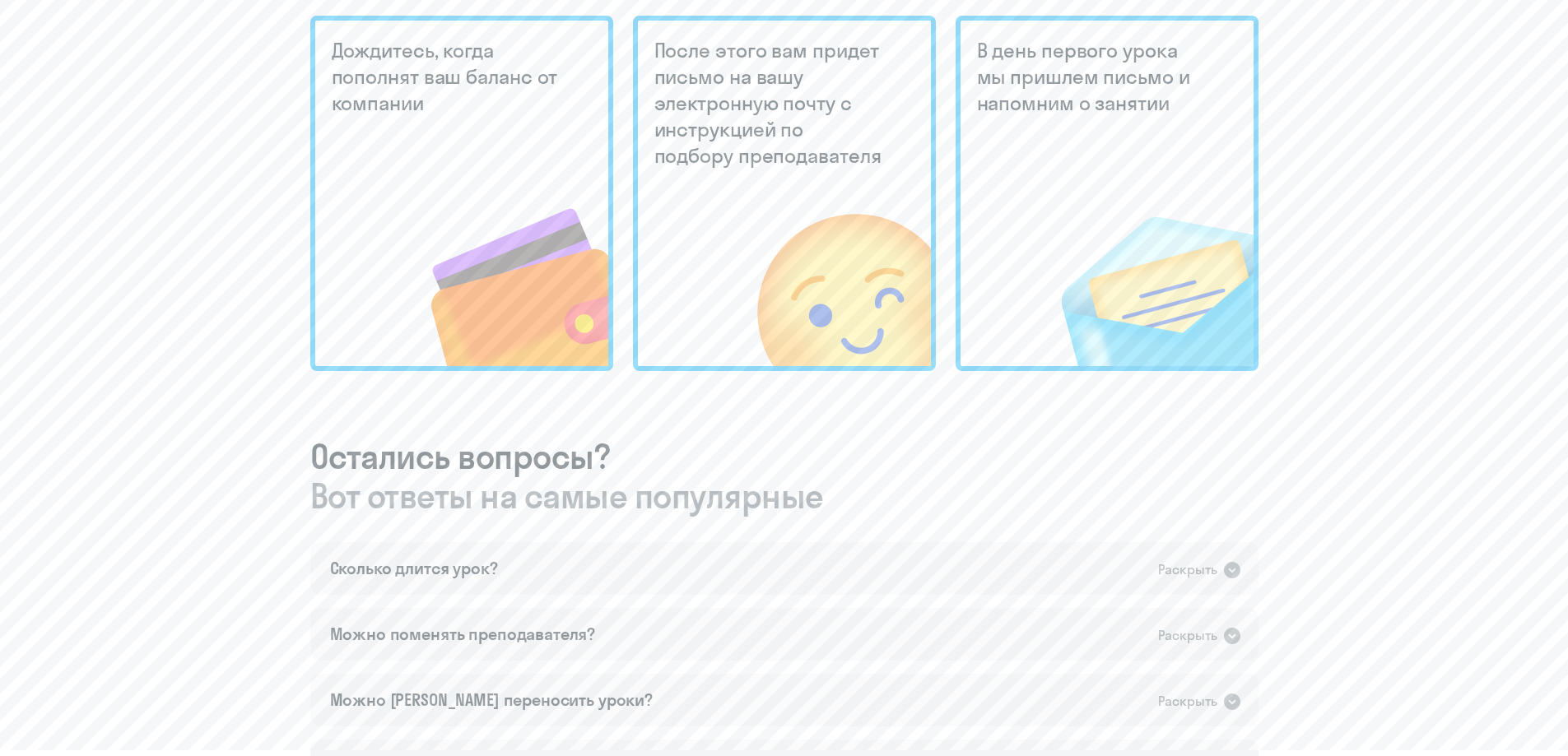
scroll to position [411, 0]
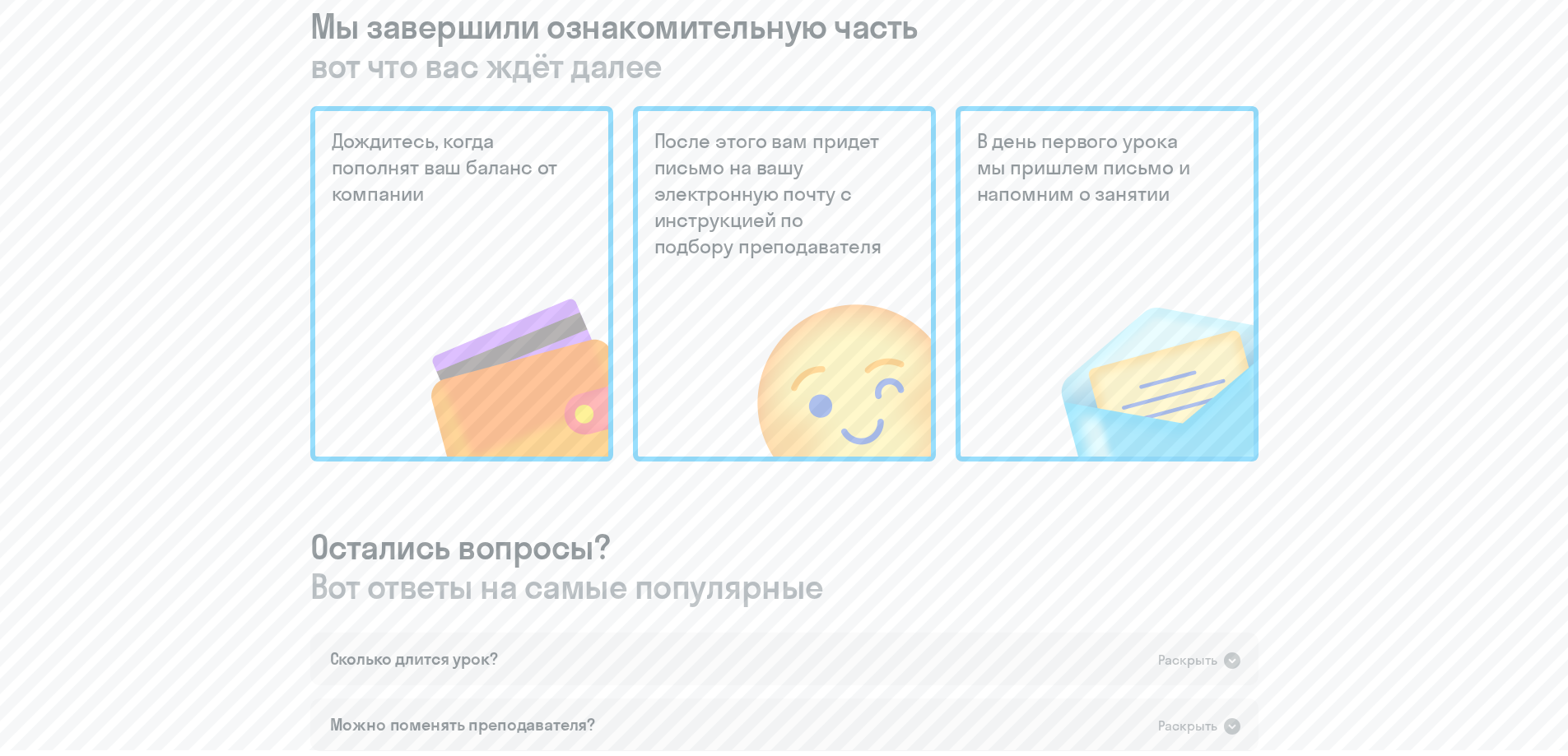
click at [191, 353] on div "To be continued Мы завершили ознакомительную часть вот что вас ждёт далее Дожди…" at bounding box center [784, 324] width 1502 height 1643
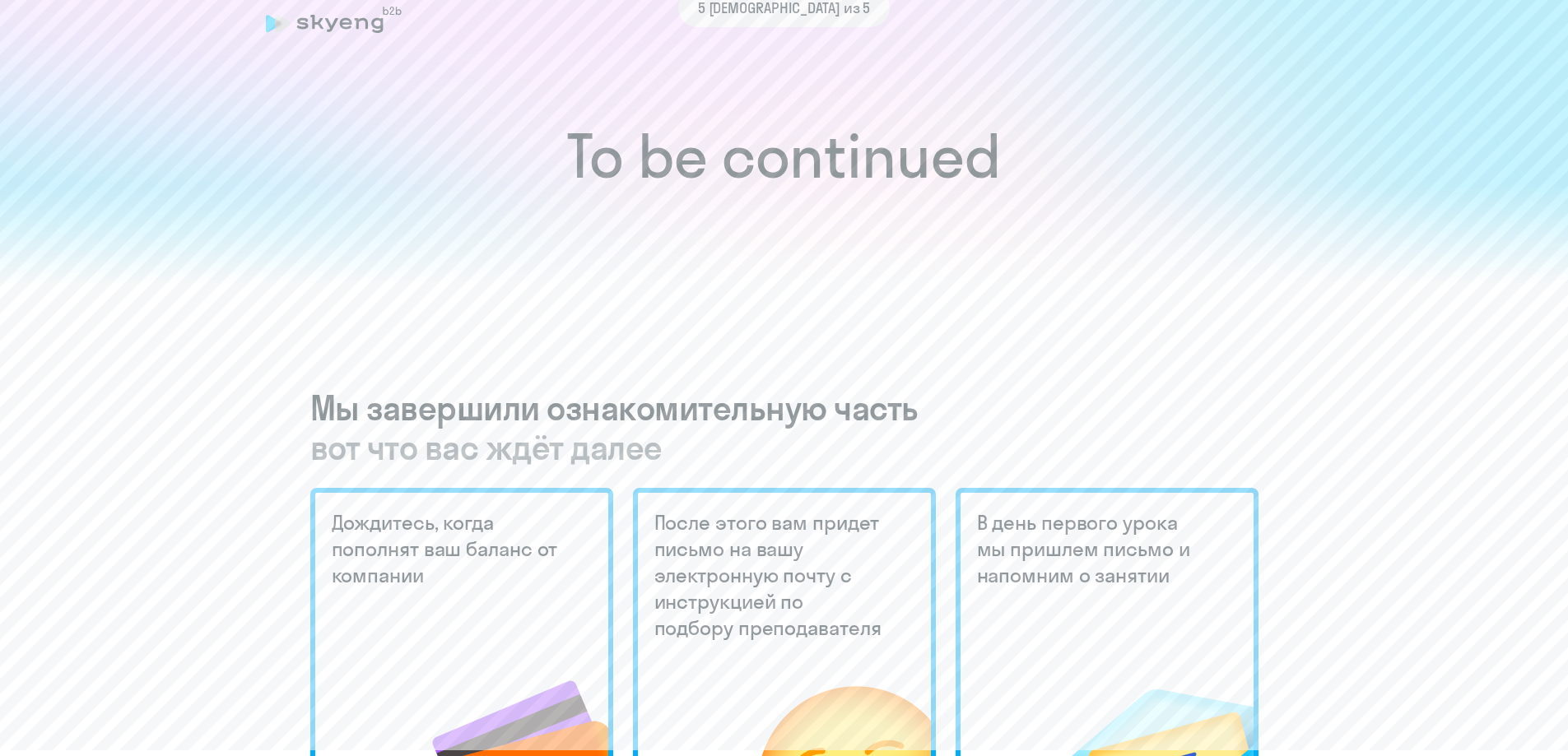
scroll to position [0, 0]
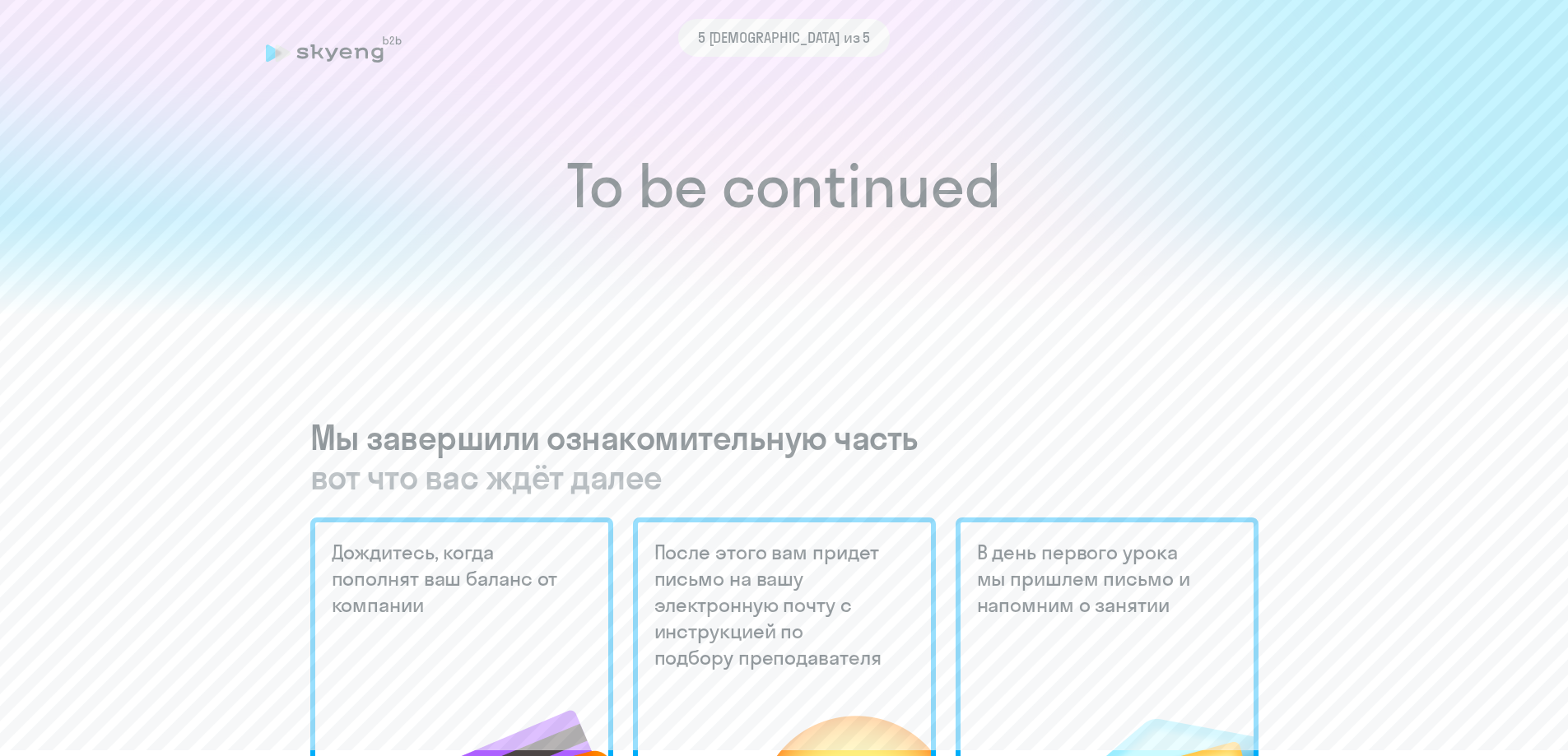
click at [287, 201] on h1 "To be continued" at bounding box center [784, 186] width 1502 height 58
